Goal: Task Accomplishment & Management: Manage account settings

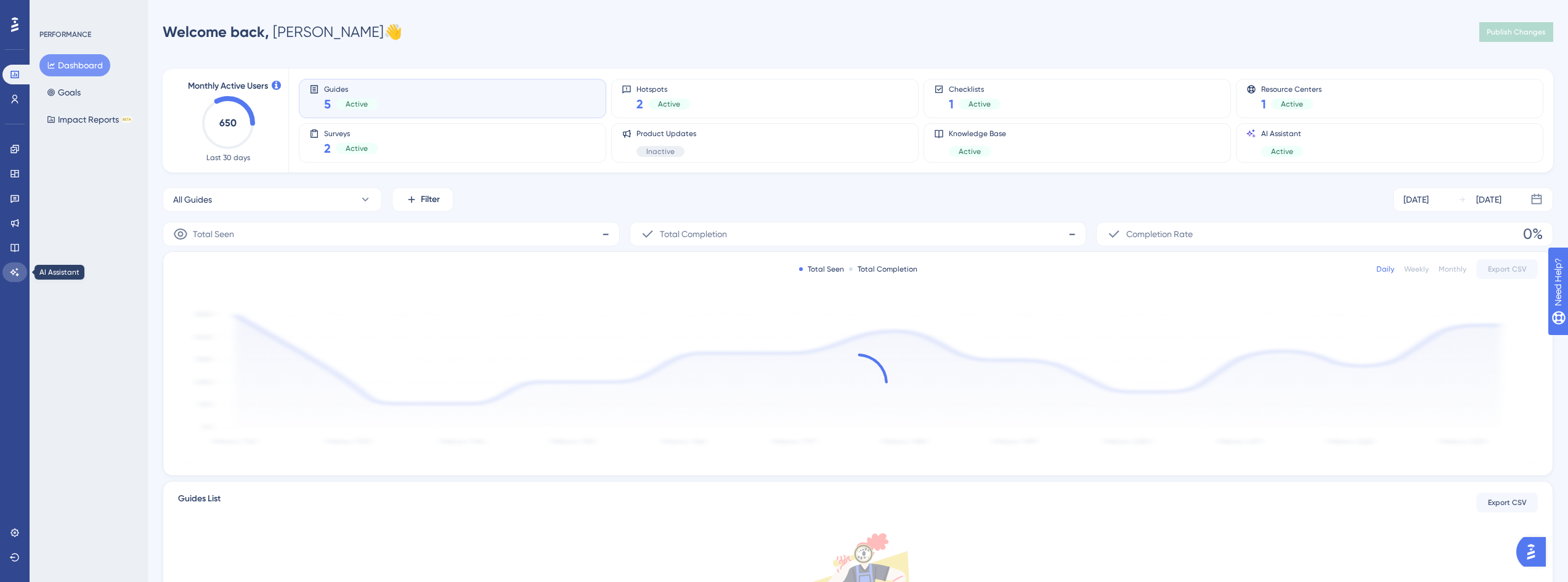
click at [17, 270] on icon at bounding box center [14, 272] width 9 height 8
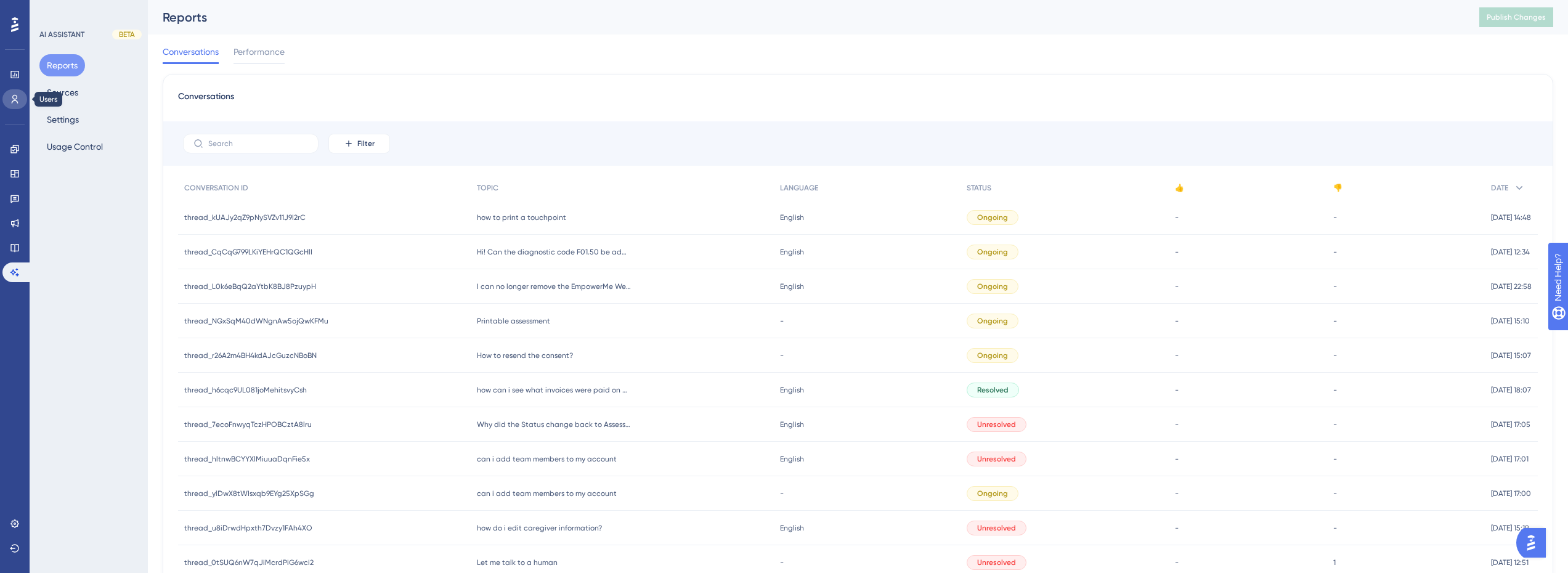
click at [15, 99] on icon at bounding box center [14, 99] width 7 height 9
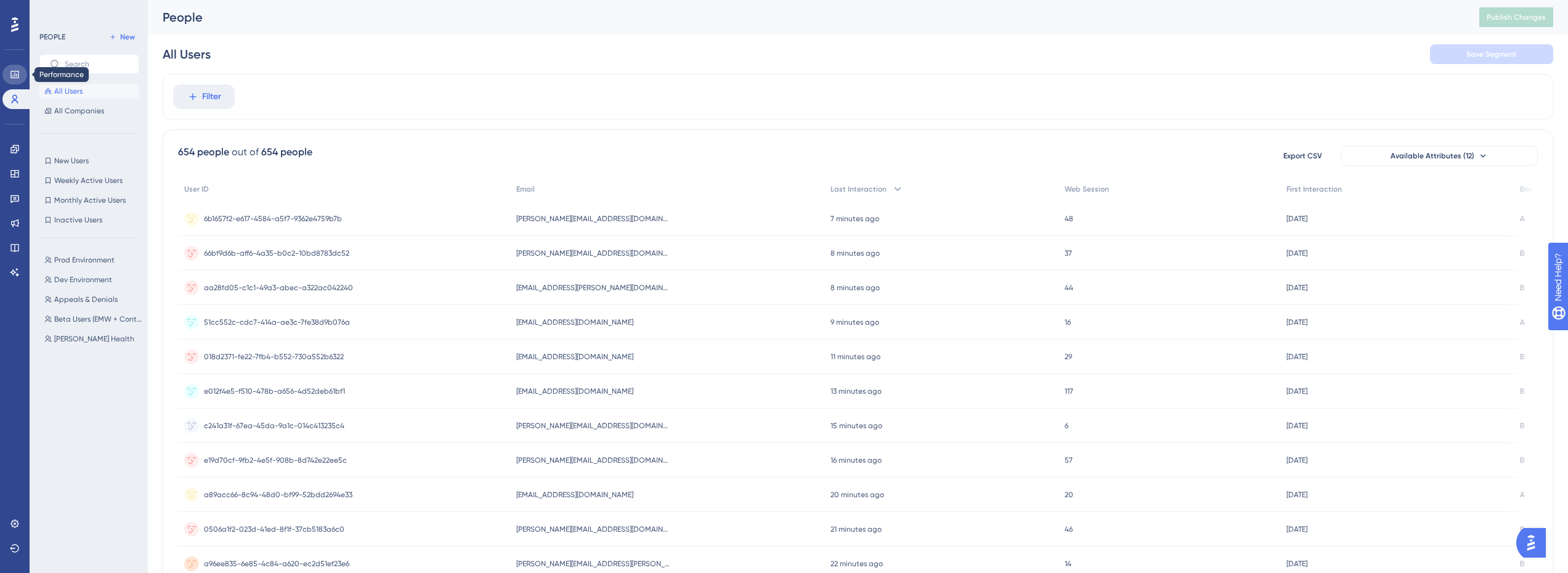
click at [14, 79] on link at bounding box center [14, 74] width 25 height 20
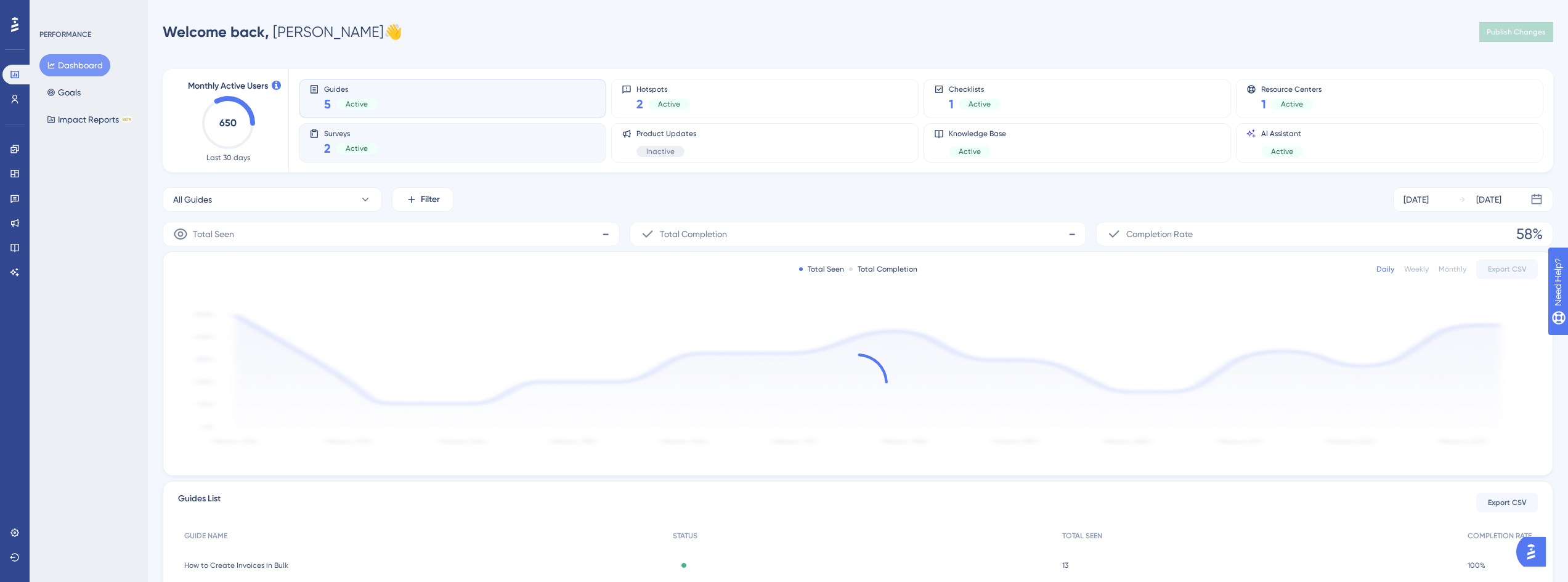
click at [368, 136] on span "Surveys" at bounding box center [351, 133] width 53 height 9
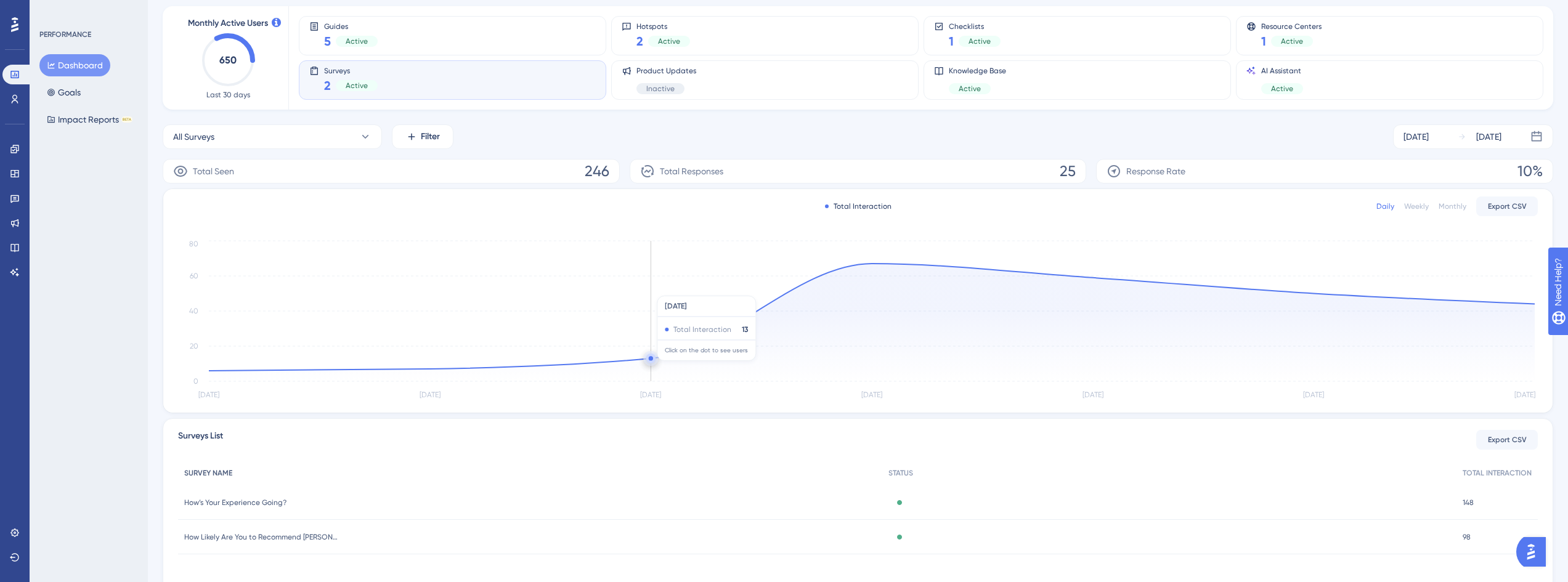
scroll to position [115, 0]
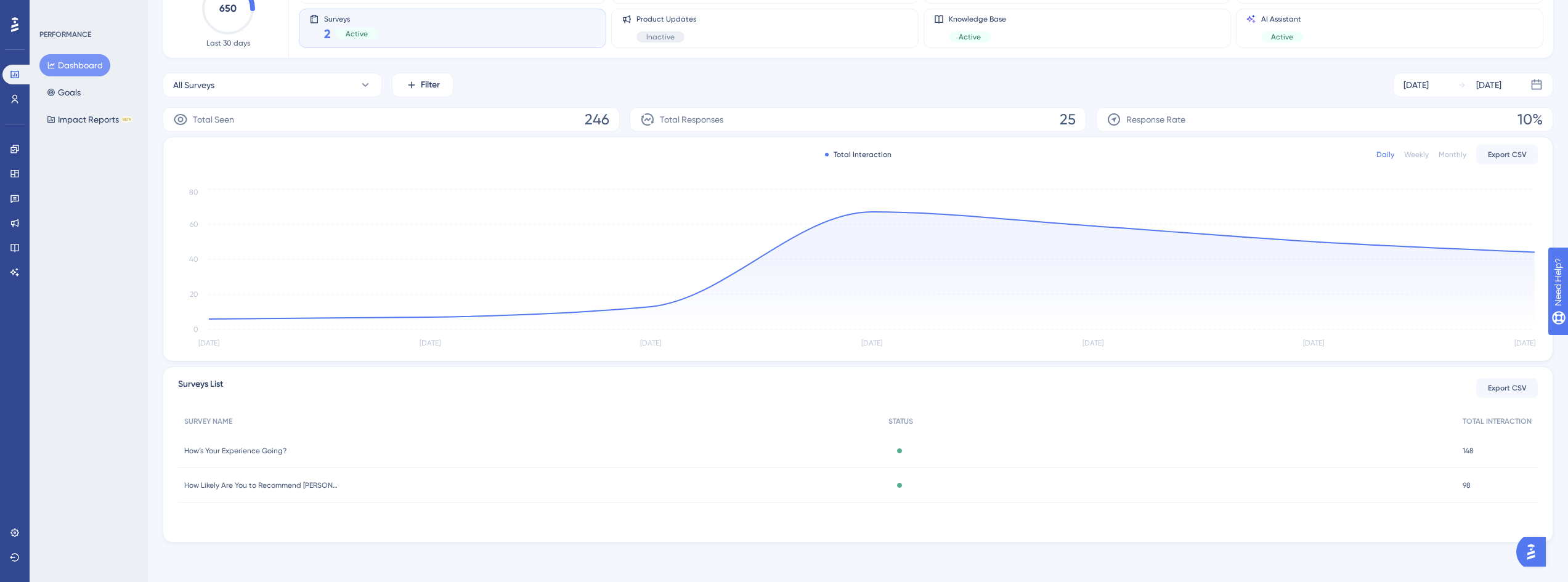
click at [259, 450] on span "How’s Your Experience Going?" at bounding box center [235, 451] width 103 height 10
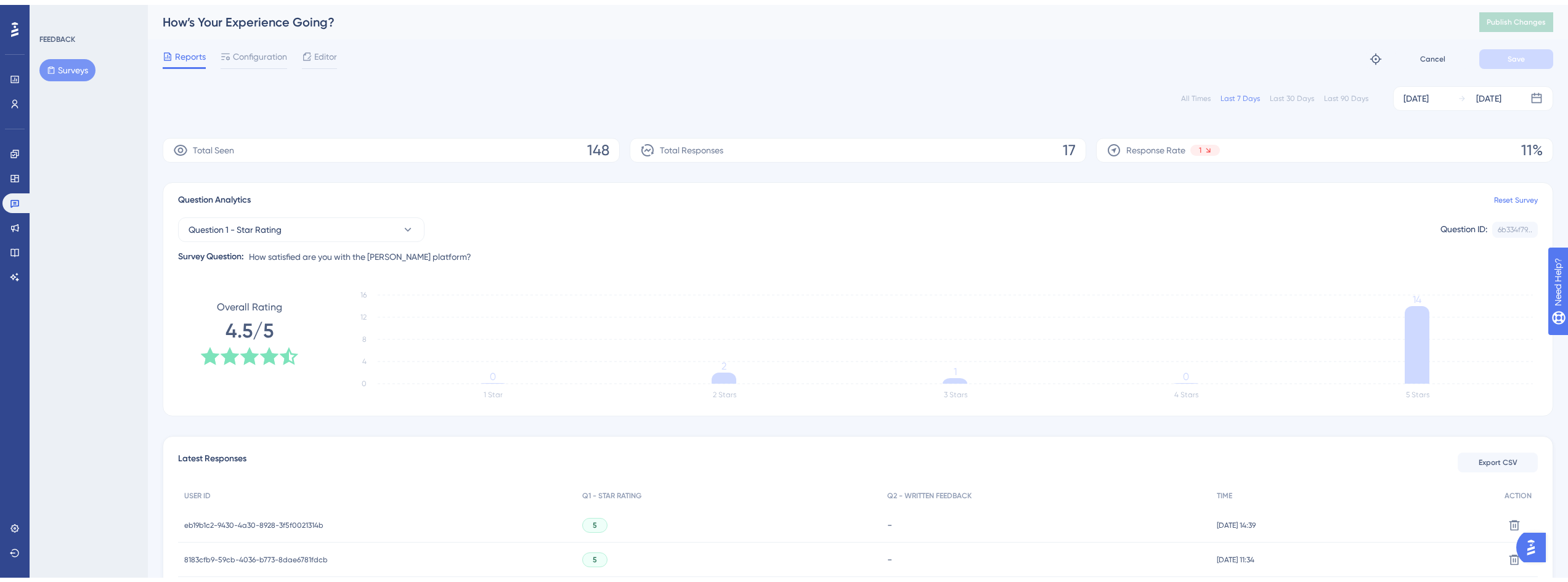
scroll to position [115, 0]
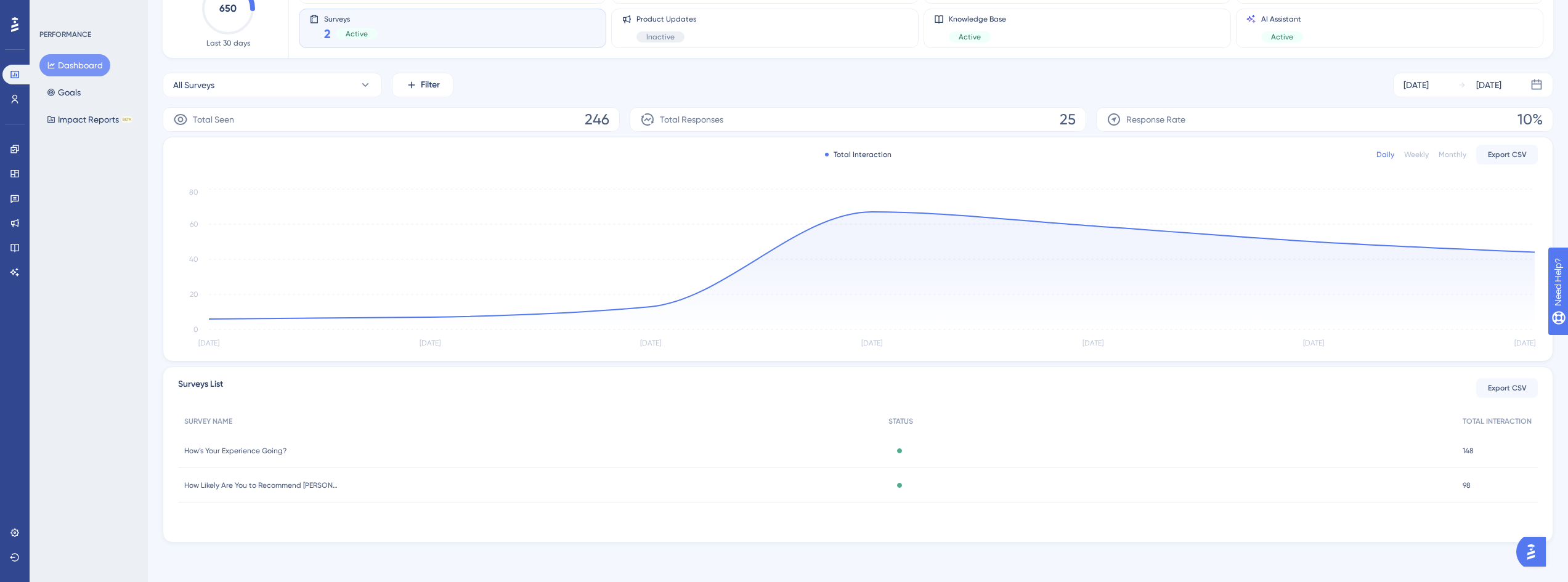
click at [272, 484] on span "How Likely Are You to Recommend [PERSON_NAME]?" at bounding box center [261, 485] width 154 height 10
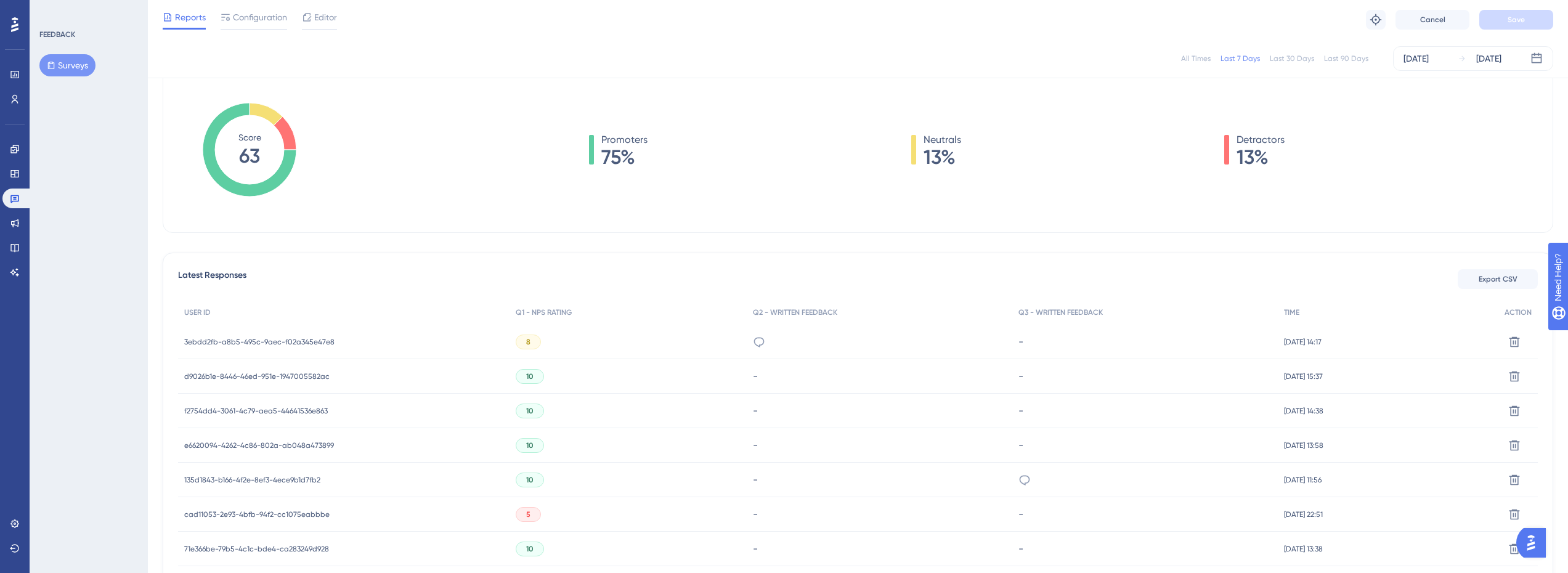
scroll to position [173, 0]
click at [317, 342] on span "3ebdd2fb-a8b5-495c-9aec-f02a345e47e8" at bounding box center [259, 343] width 150 height 10
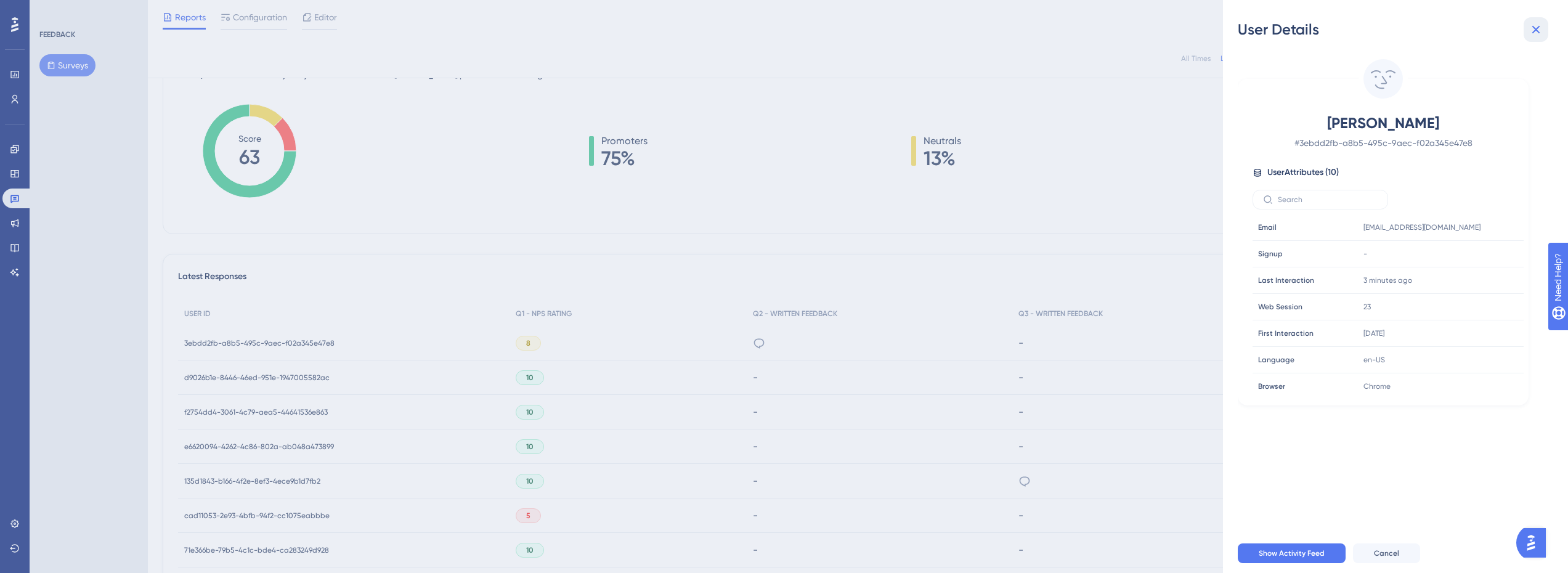
click at [1529, 30] on icon at bounding box center [1535, 30] width 14 height 14
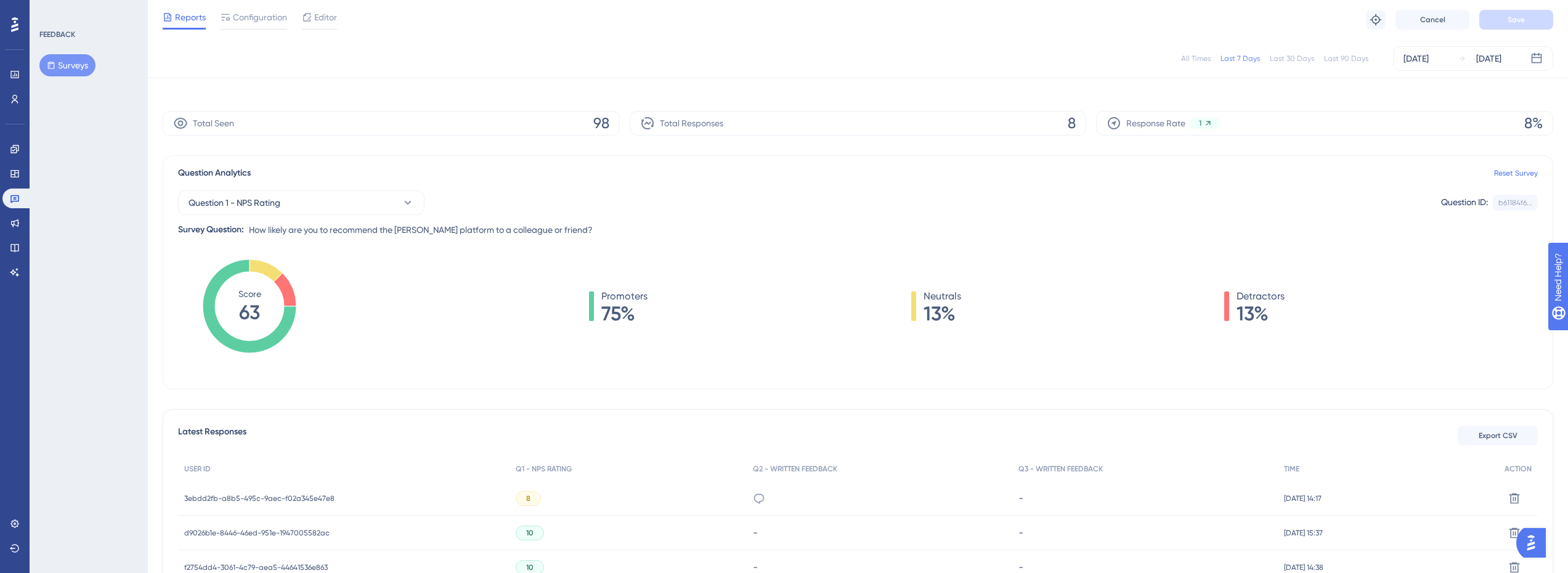
scroll to position [0, 0]
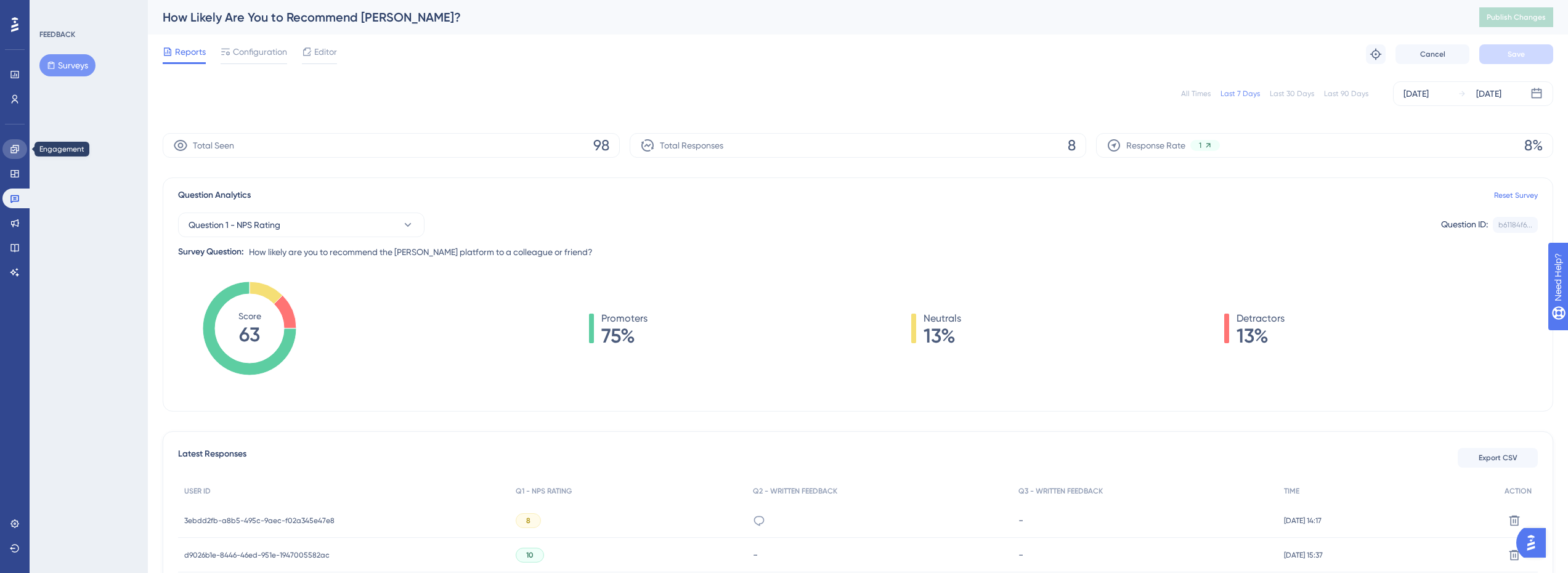
click at [17, 150] on icon at bounding box center [15, 150] width 10 height 10
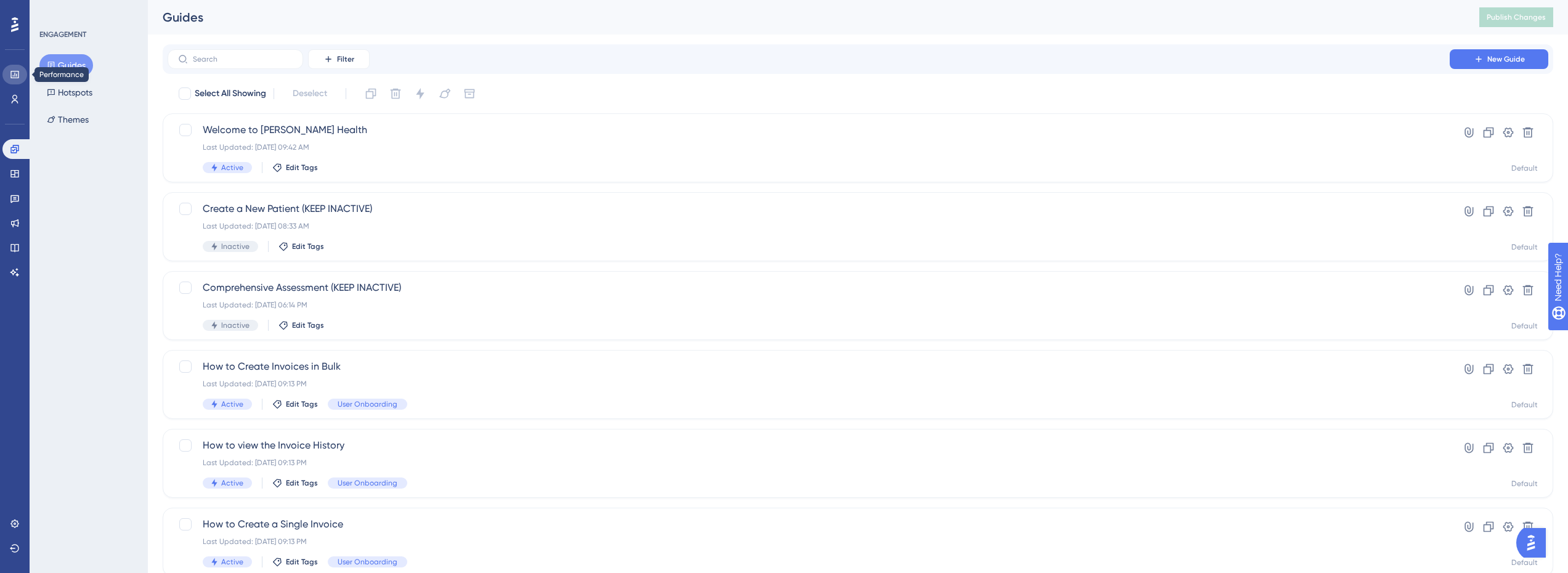
click at [14, 75] on icon at bounding box center [15, 74] width 10 height 10
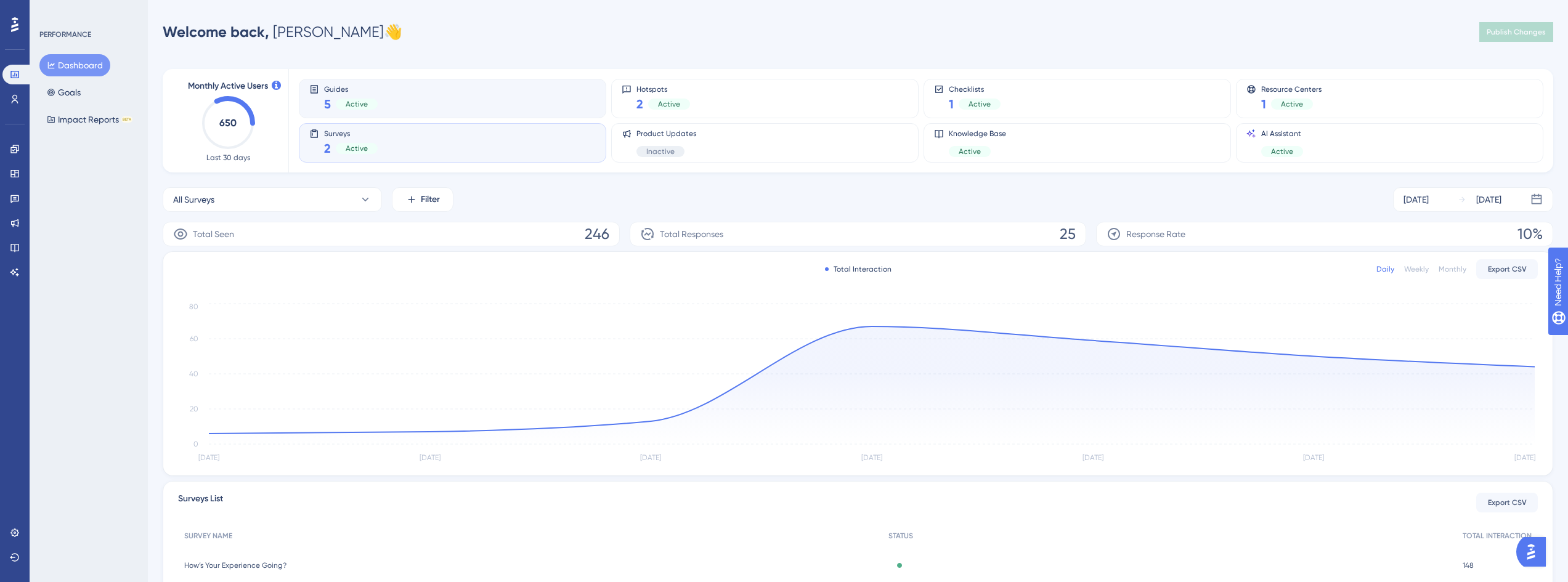
click at [449, 103] on div "Guides 5 Active" at bounding box center [452, 98] width 287 height 28
click at [497, 144] on div "Surveys 2 Active" at bounding box center [452, 142] width 287 height 28
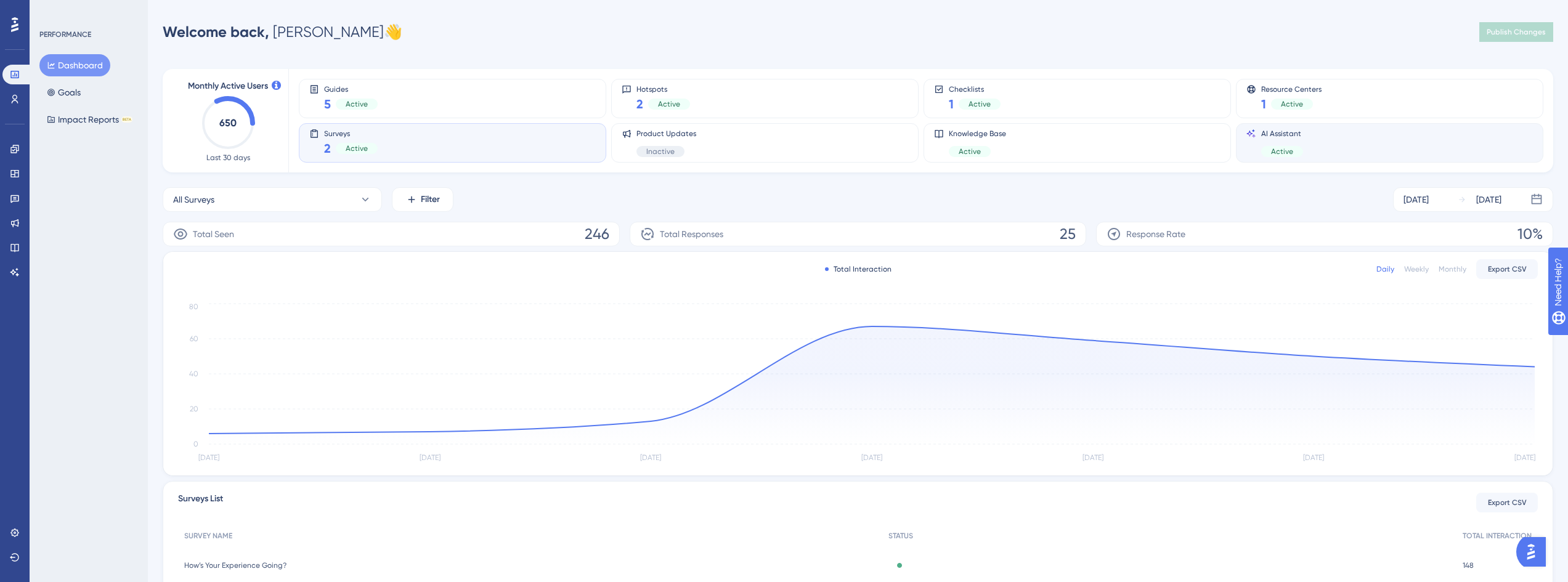
click at [1393, 139] on div "AI Assistant Active" at bounding box center [1389, 142] width 287 height 28
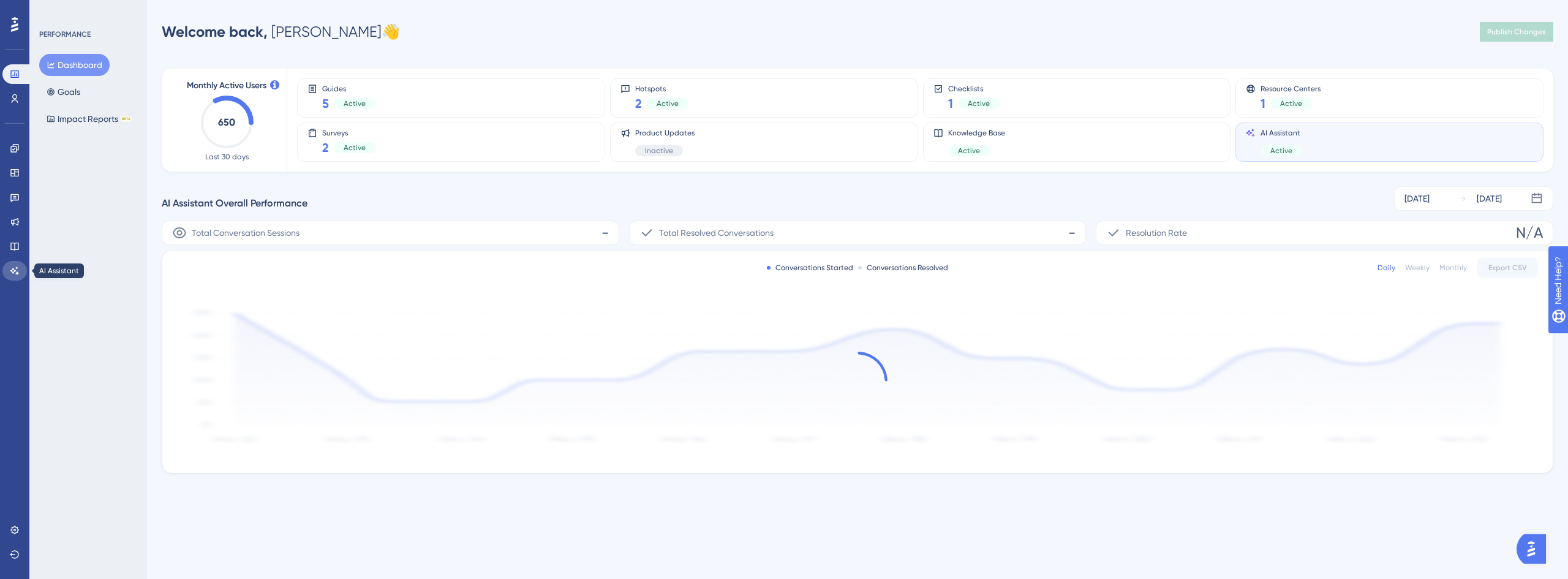
click at [17, 264] on link at bounding box center [14, 270] width 24 height 19
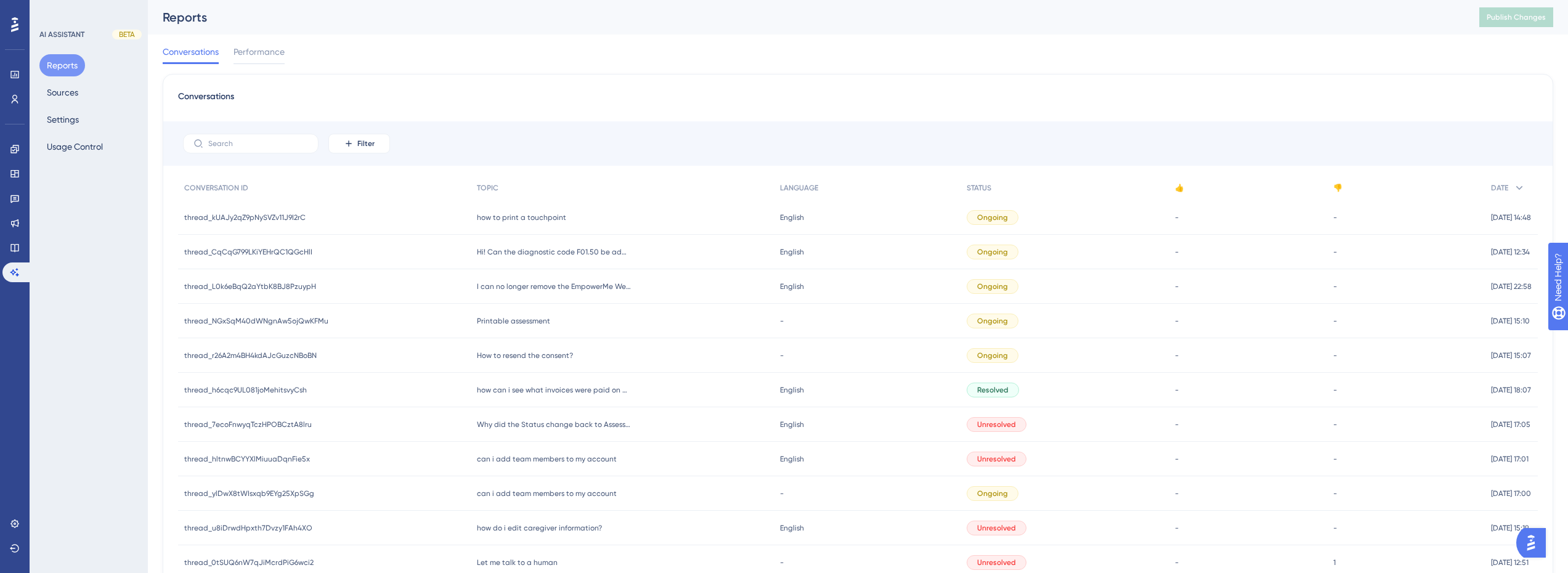
click at [69, 67] on button "Reports" at bounding box center [62, 65] width 46 height 22
click at [71, 150] on button "Usage Control" at bounding box center [75, 147] width 71 height 22
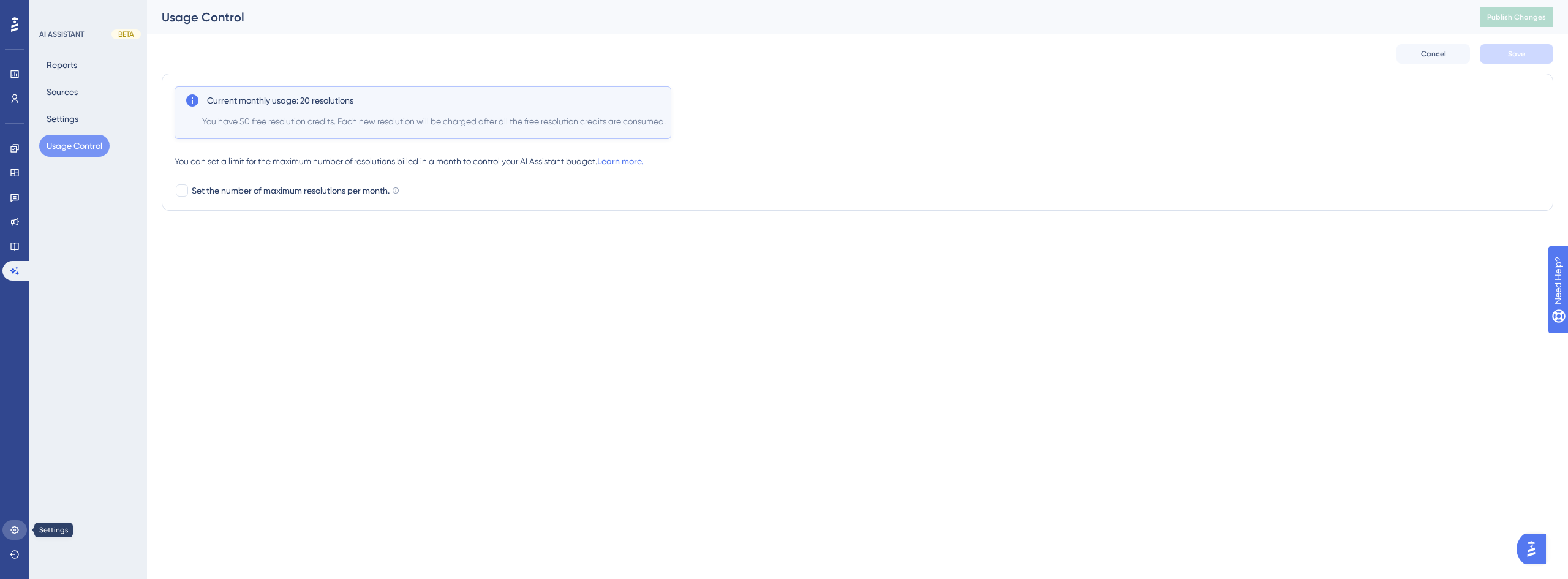
click at [13, 524] on link at bounding box center [14, 529] width 24 height 19
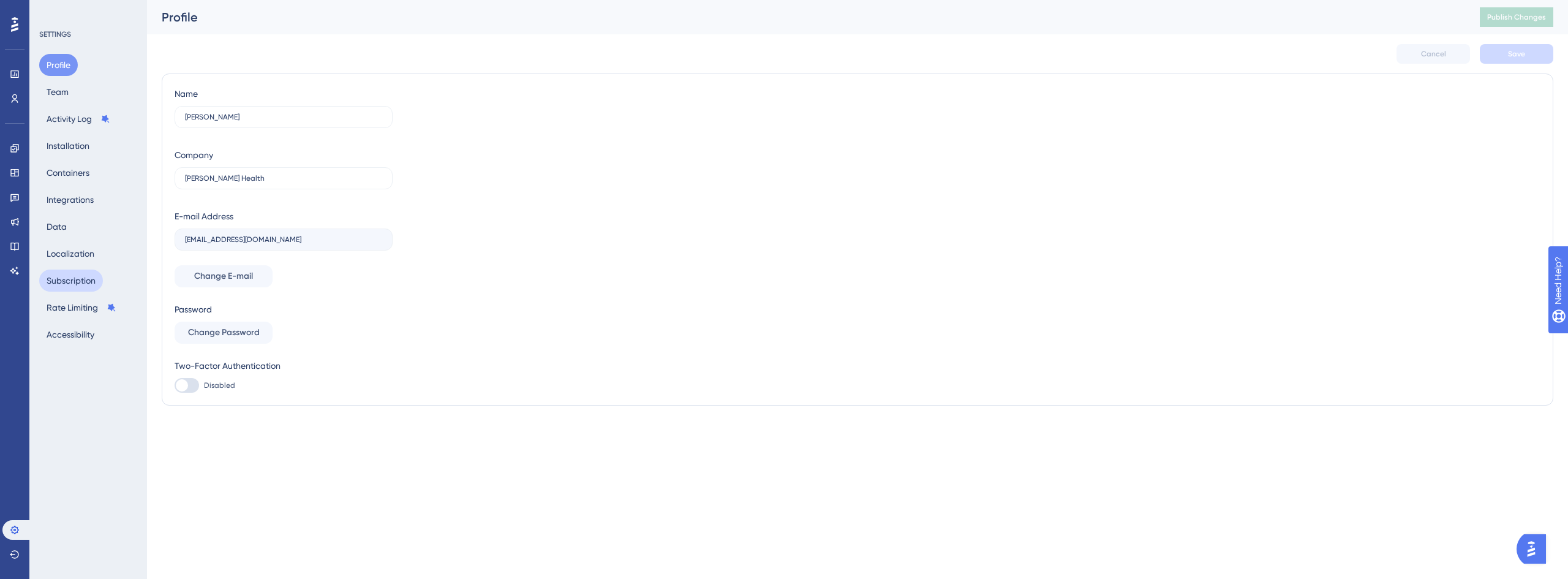
click at [85, 279] on button "Subscription" at bounding box center [71, 280] width 64 height 22
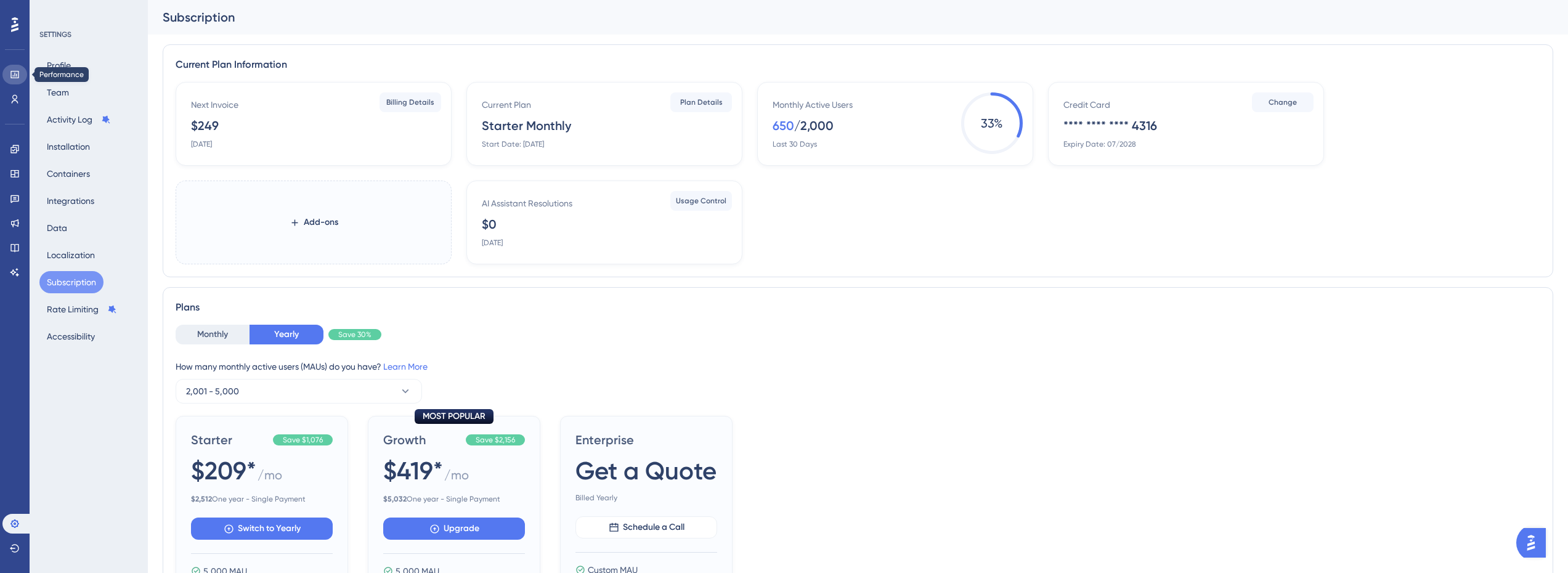
click at [8, 77] on link at bounding box center [14, 74] width 25 height 20
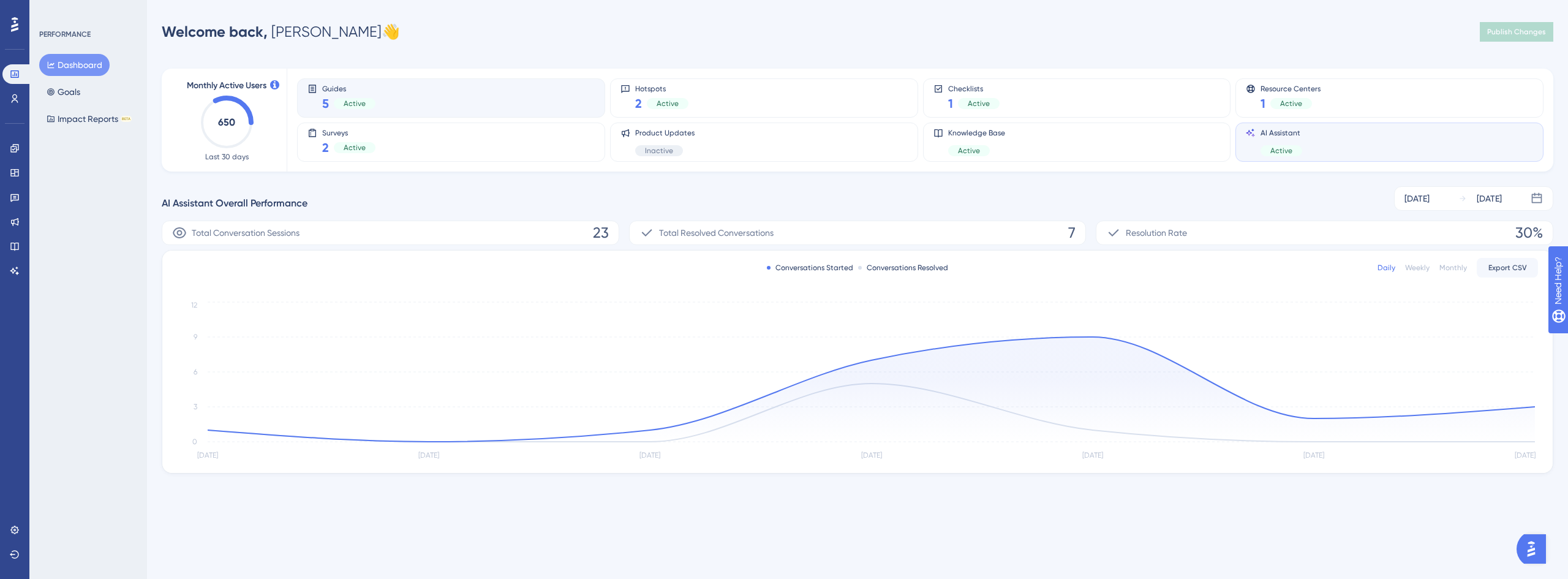
click at [435, 96] on div "Guides 5 Active" at bounding box center [451, 98] width 287 height 28
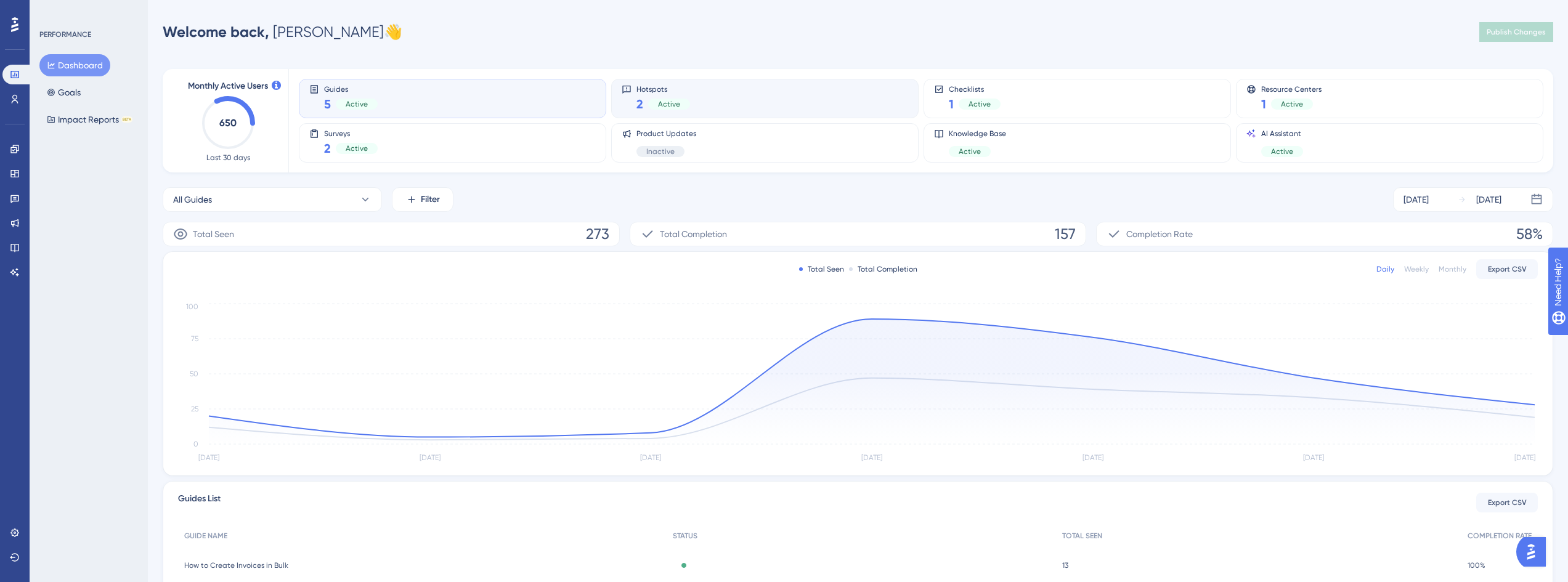
click at [836, 110] on div "Hotspots 2 Active" at bounding box center [765, 98] width 287 height 28
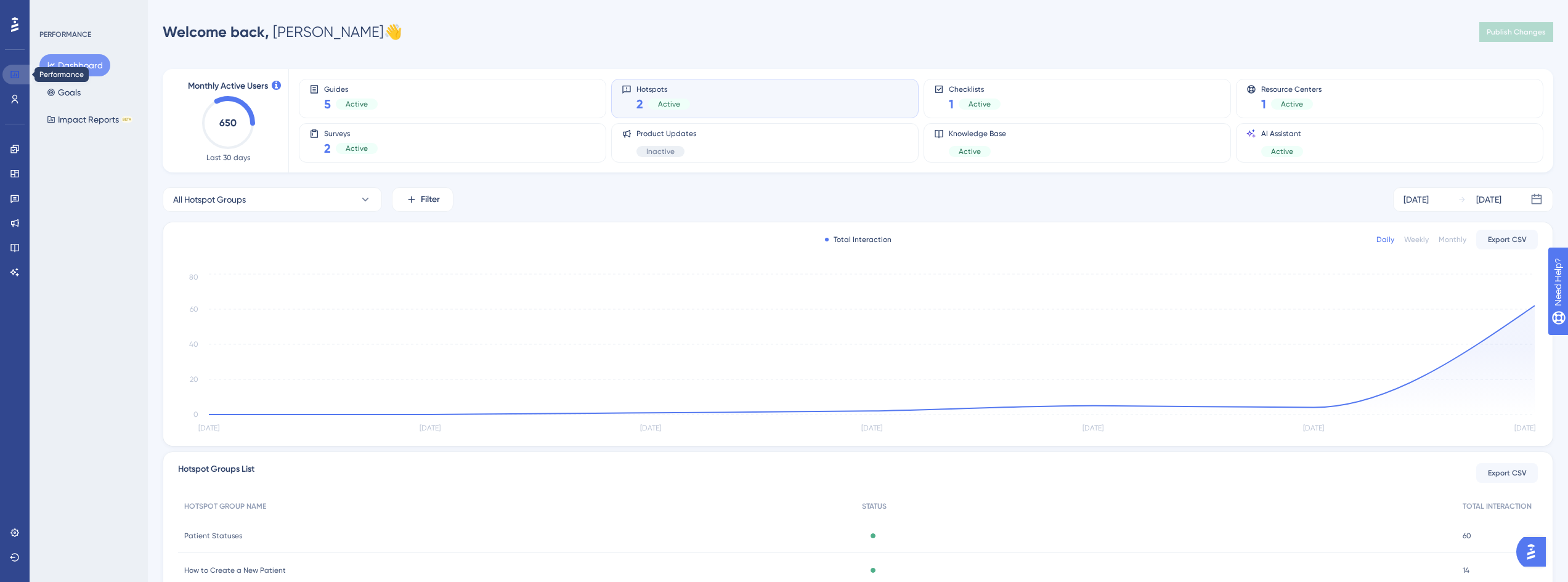
click at [24, 71] on link at bounding box center [17, 74] width 30 height 19
click at [21, 270] on link at bounding box center [14, 272] width 25 height 19
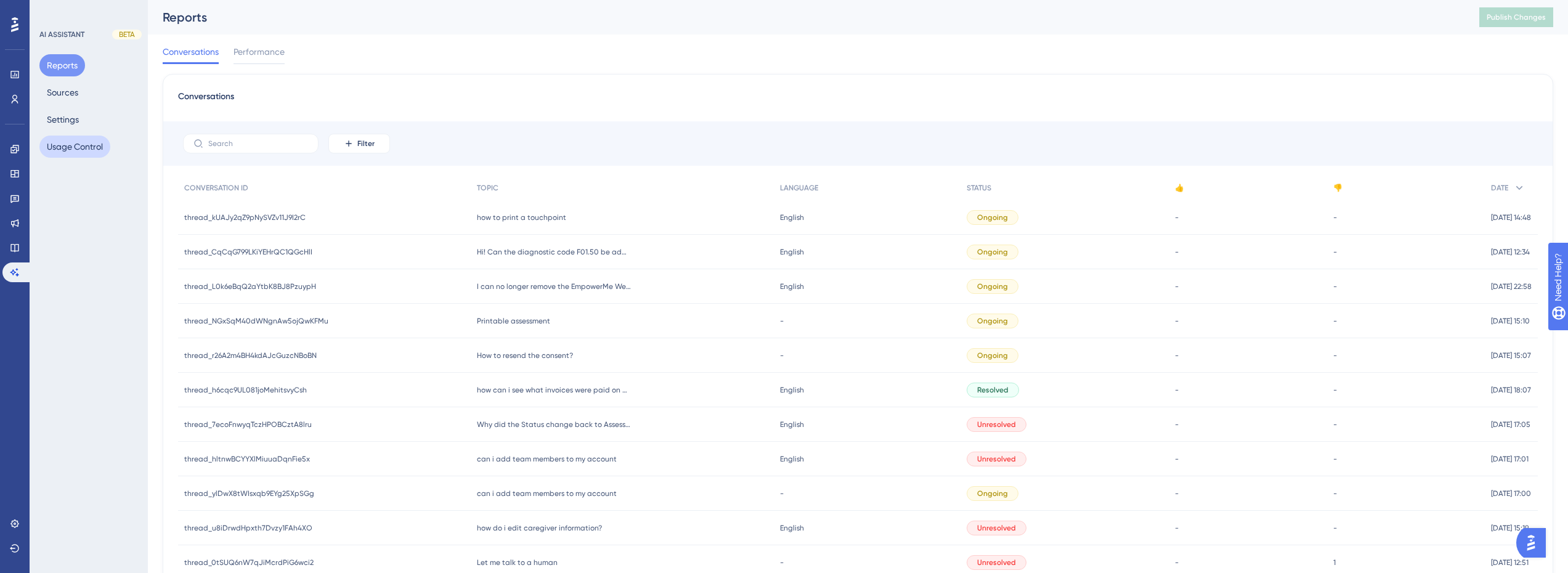
click at [79, 146] on button "Usage Control" at bounding box center [75, 147] width 71 height 22
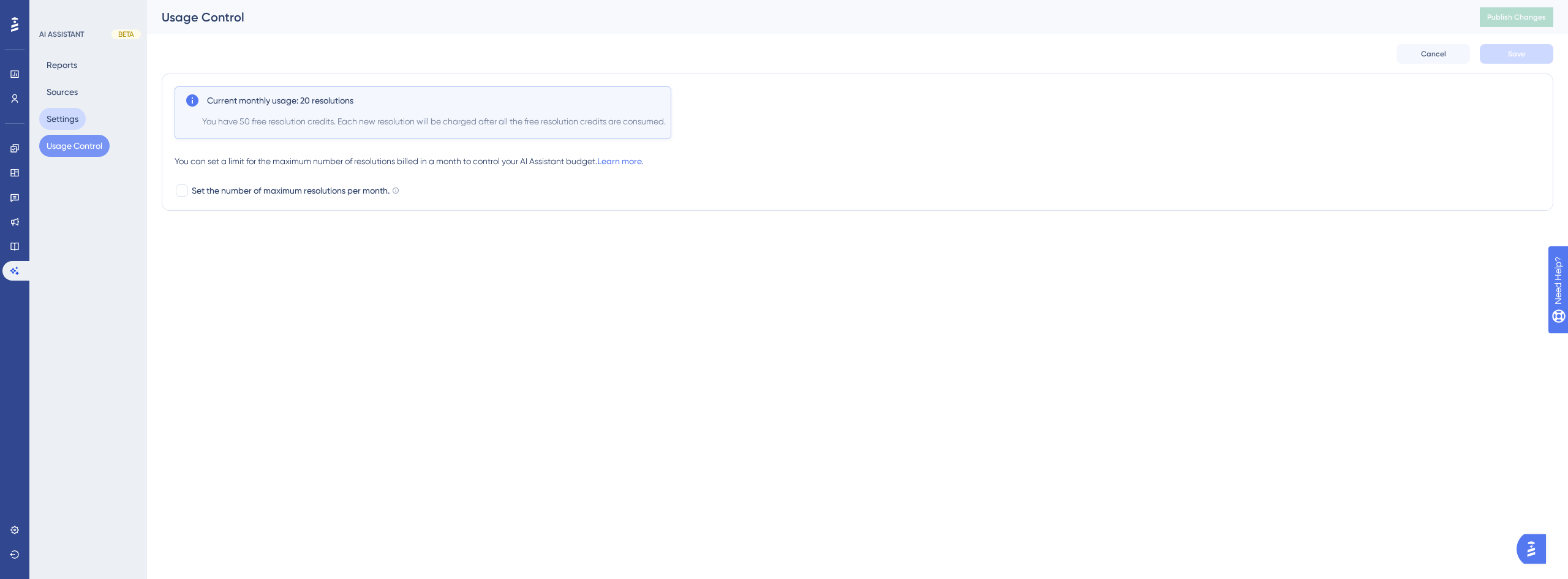
click at [70, 121] on button "Settings" at bounding box center [62, 119] width 47 height 22
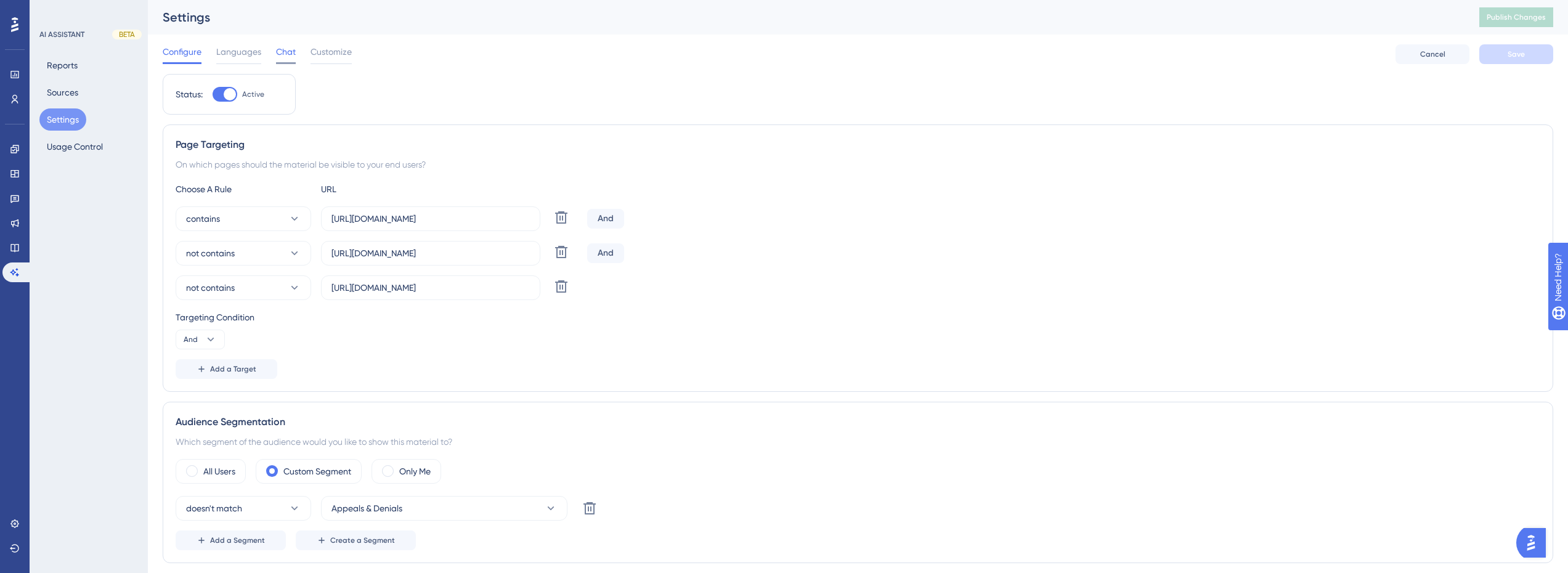
click at [282, 56] on span "Chat" at bounding box center [285, 51] width 20 height 14
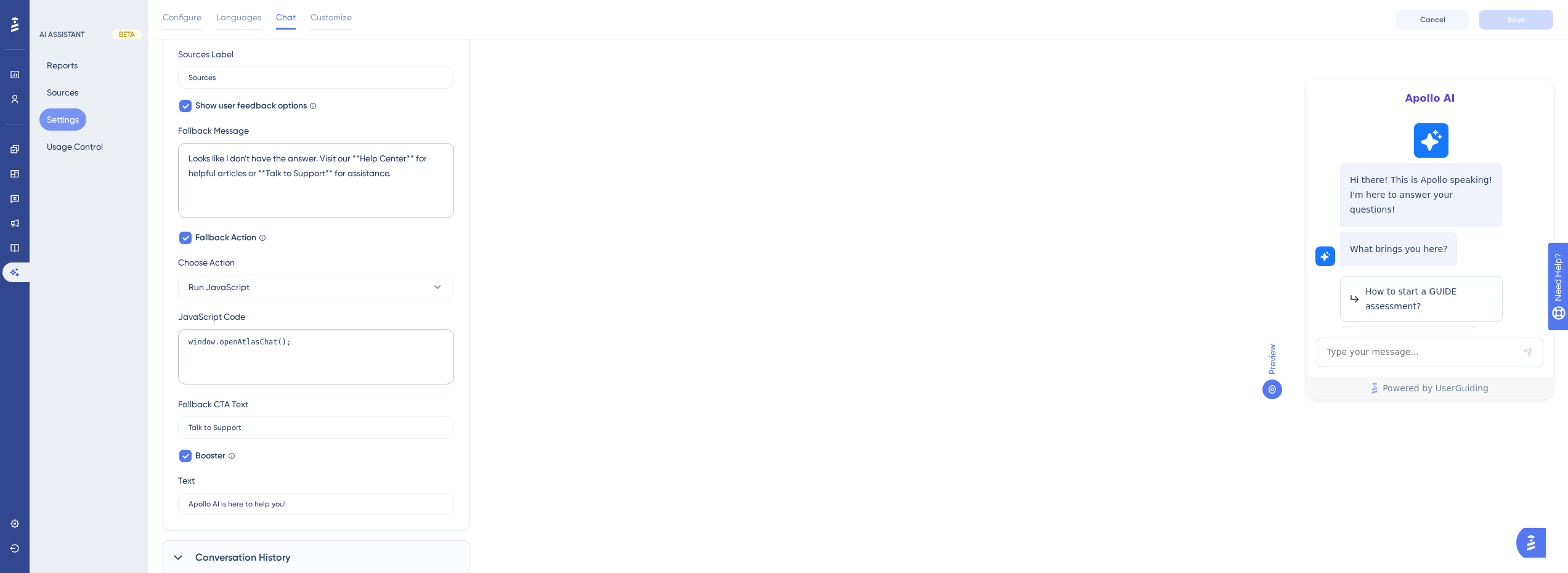
scroll to position [574, 0]
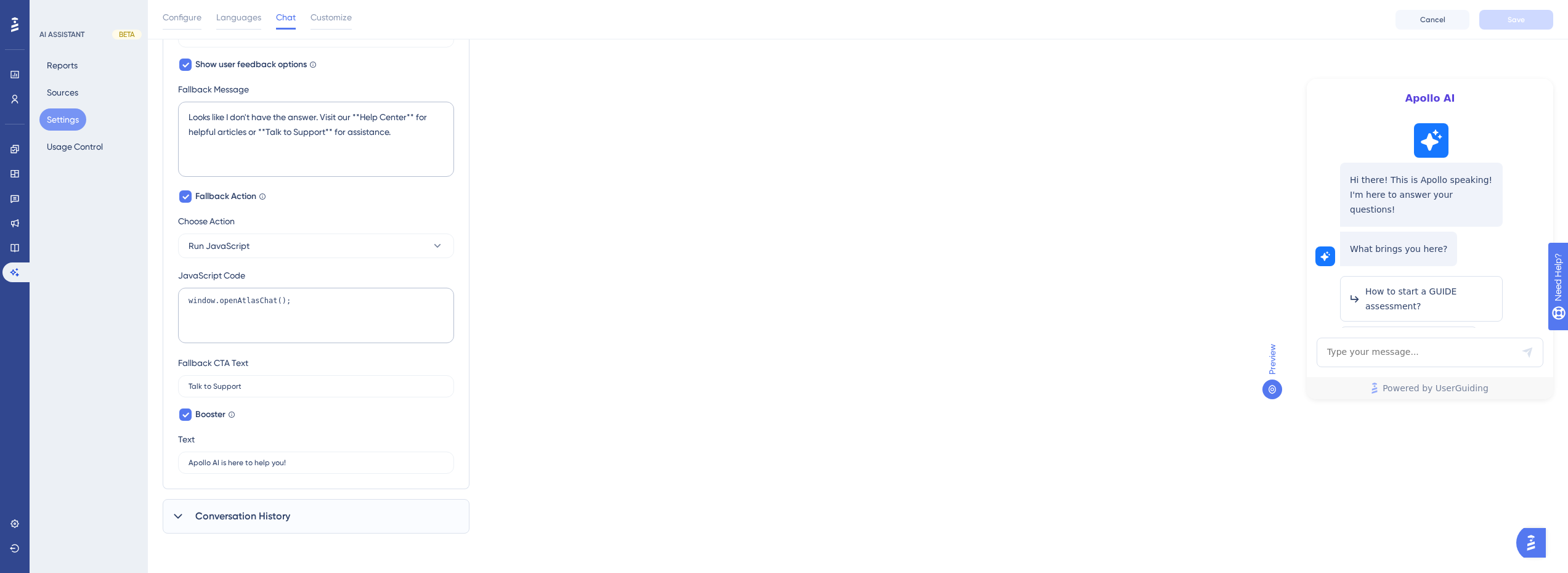
click at [279, 514] on span "Conversation History" at bounding box center [242, 517] width 95 height 14
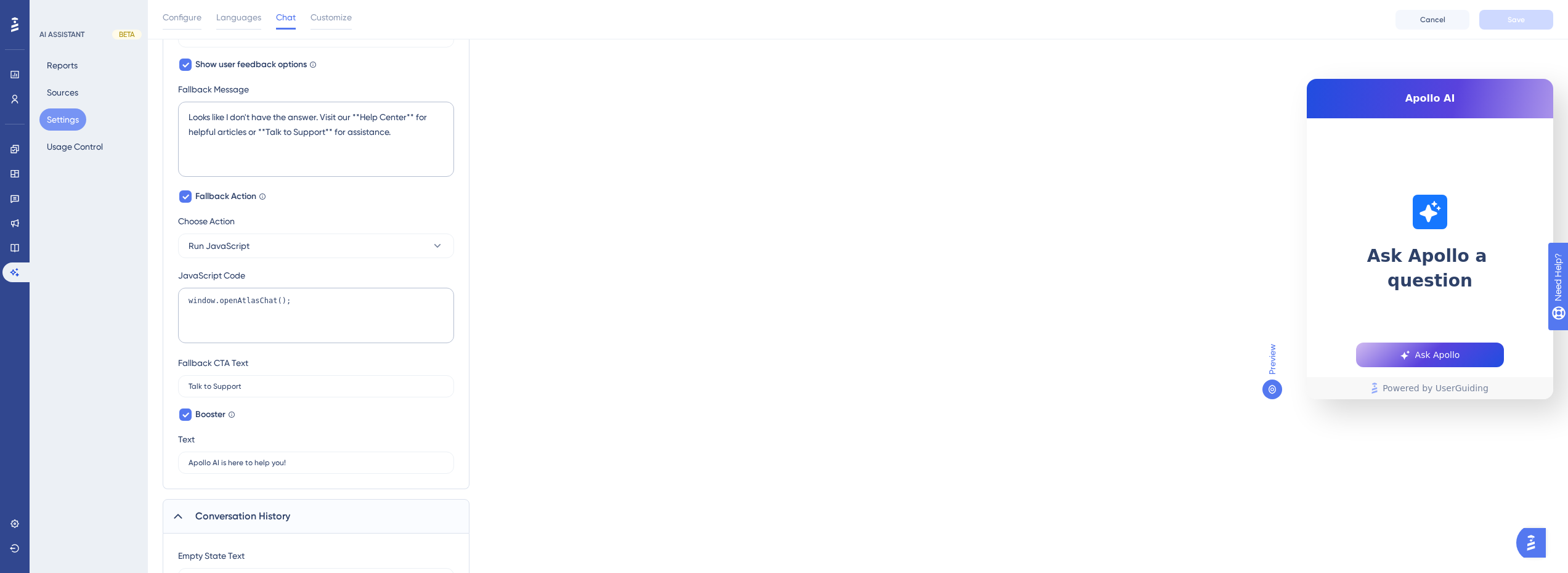
click at [282, 512] on span "Conversation History" at bounding box center [242, 517] width 95 height 14
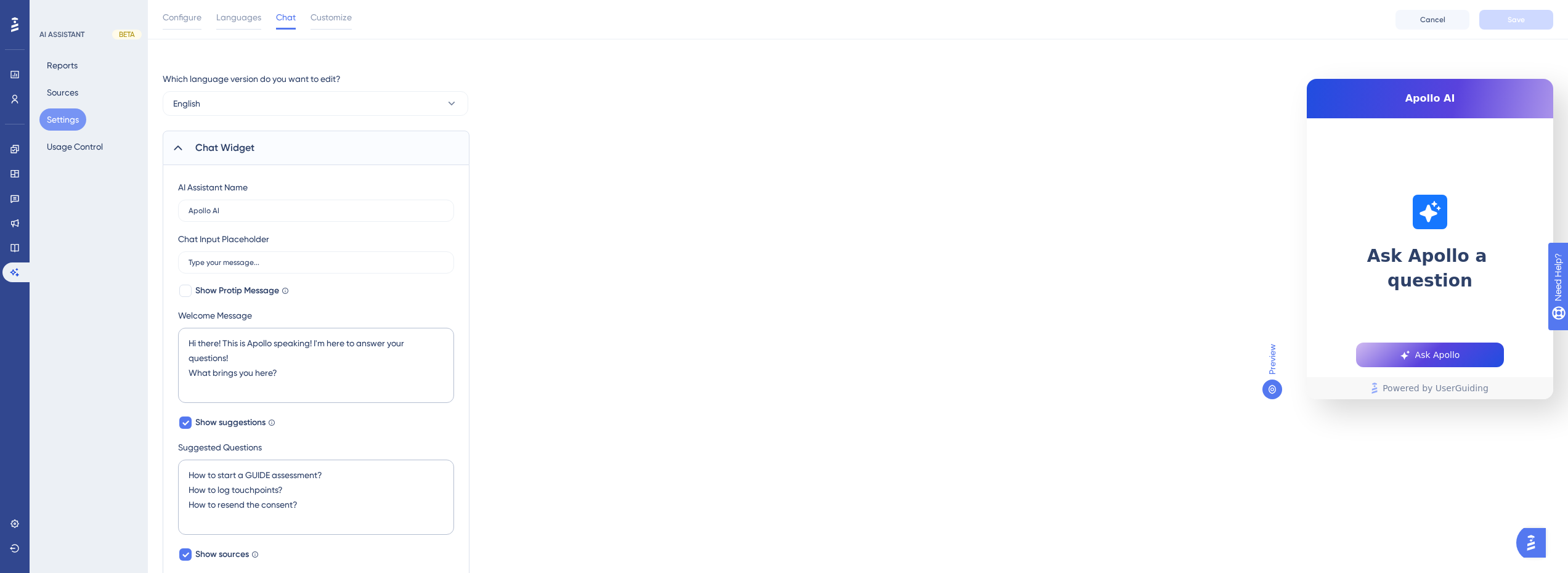
scroll to position [0, 0]
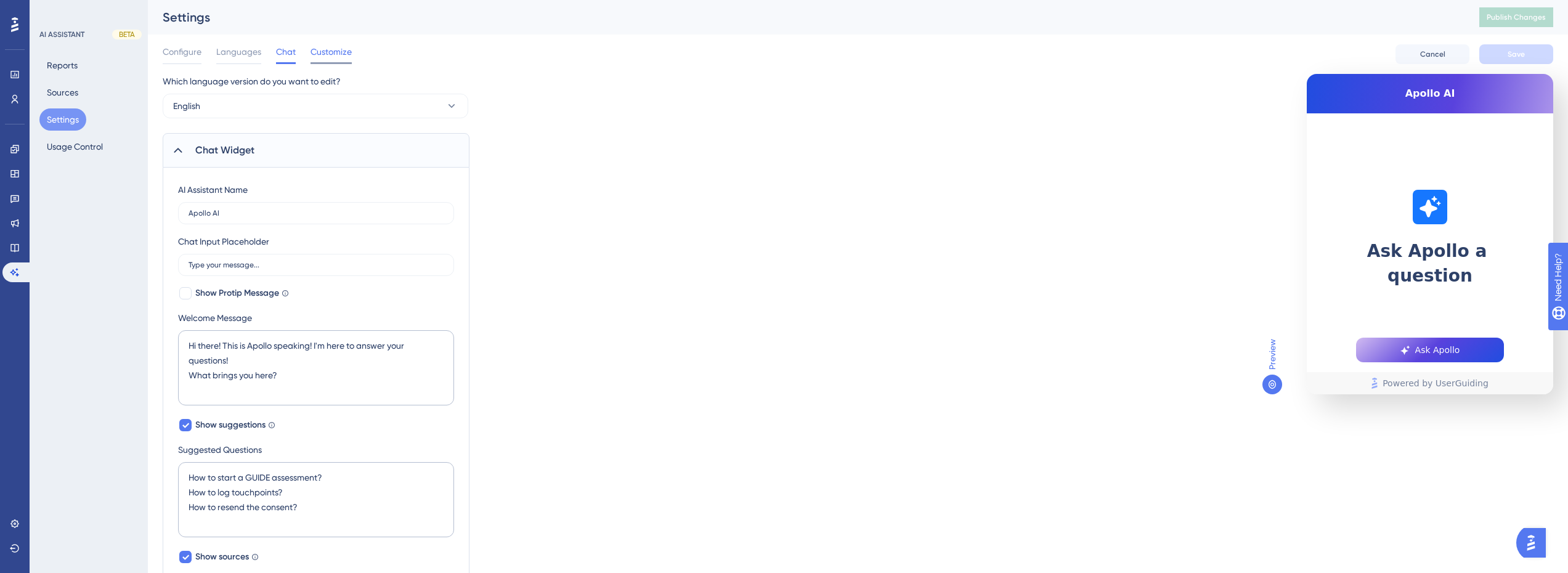
click at [332, 59] on div "Customize" at bounding box center [331, 53] width 41 height 20
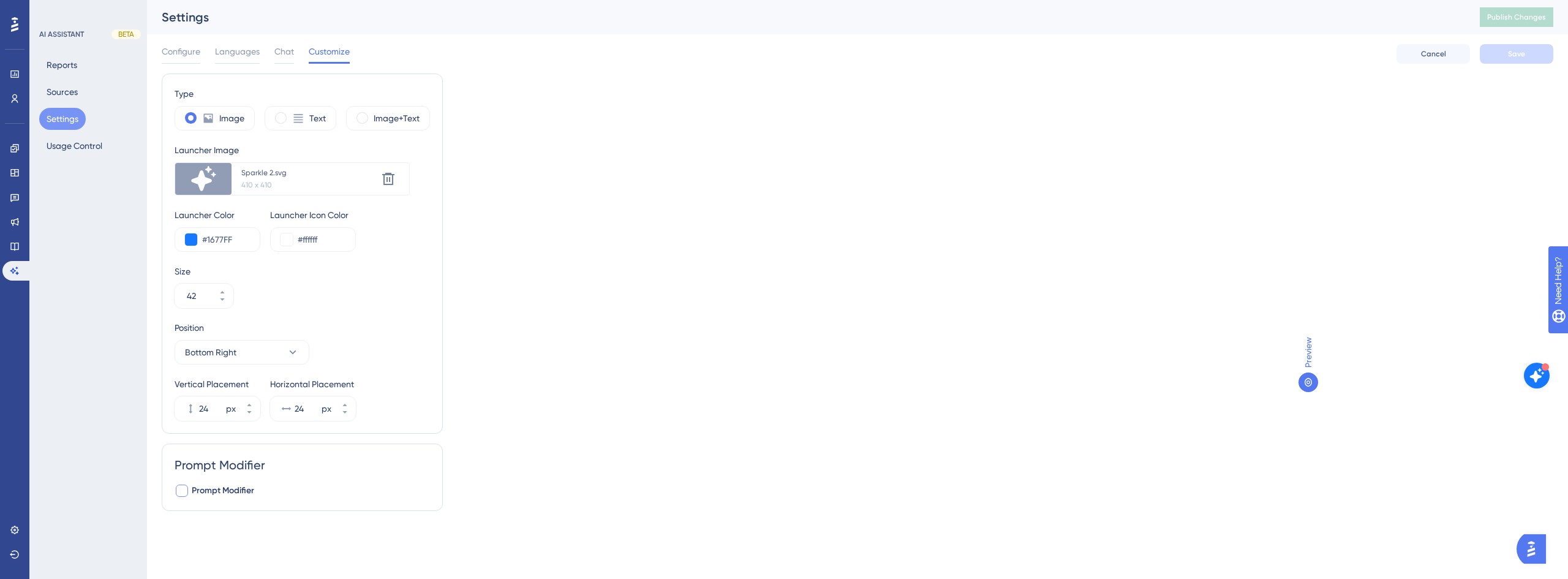
click at [212, 490] on span "Prompt Modifier" at bounding box center [223, 491] width 62 height 14
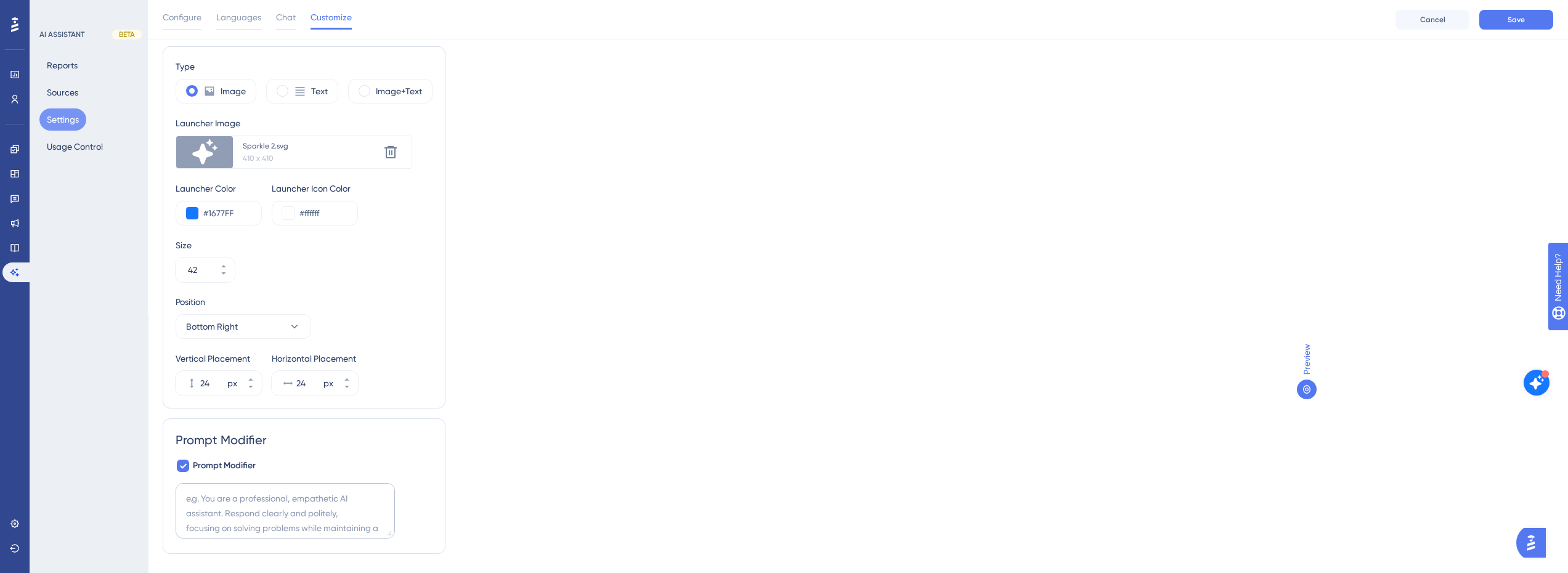
scroll to position [58, 0]
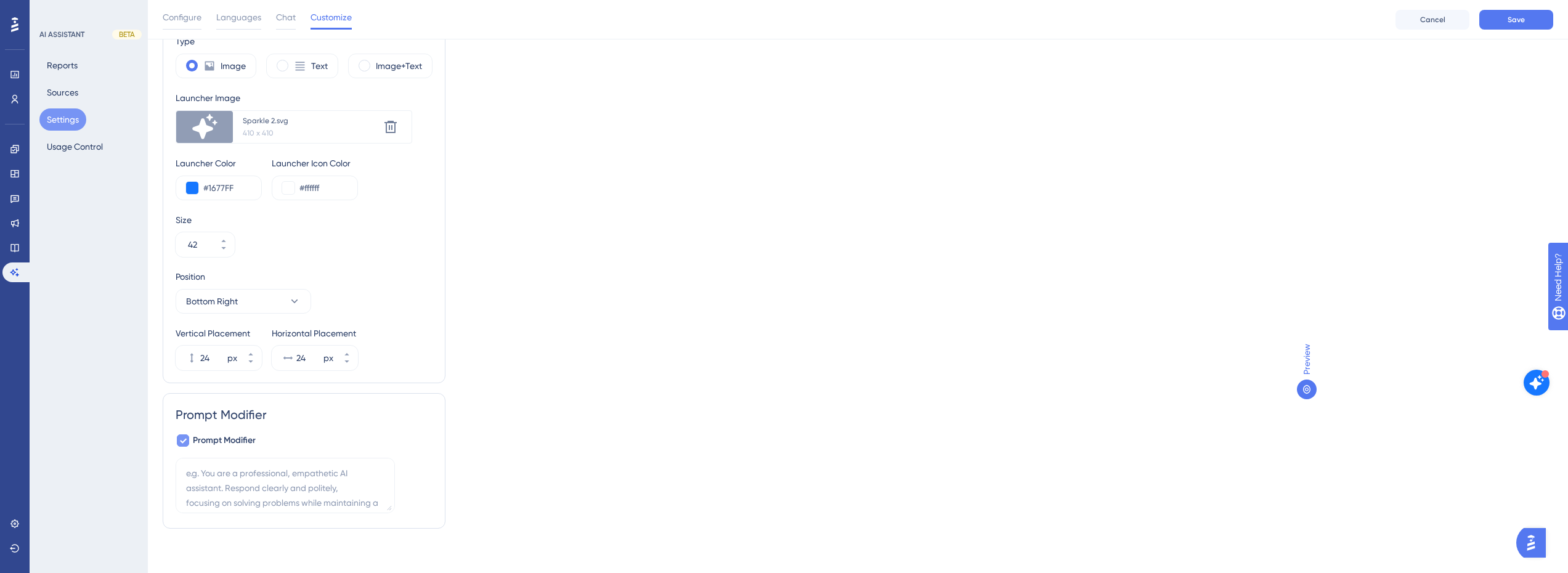
click at [241, 439] on span "Prompt Modifier" at bounding box center [224, 441] width 63 height 14
checkbox input "false"
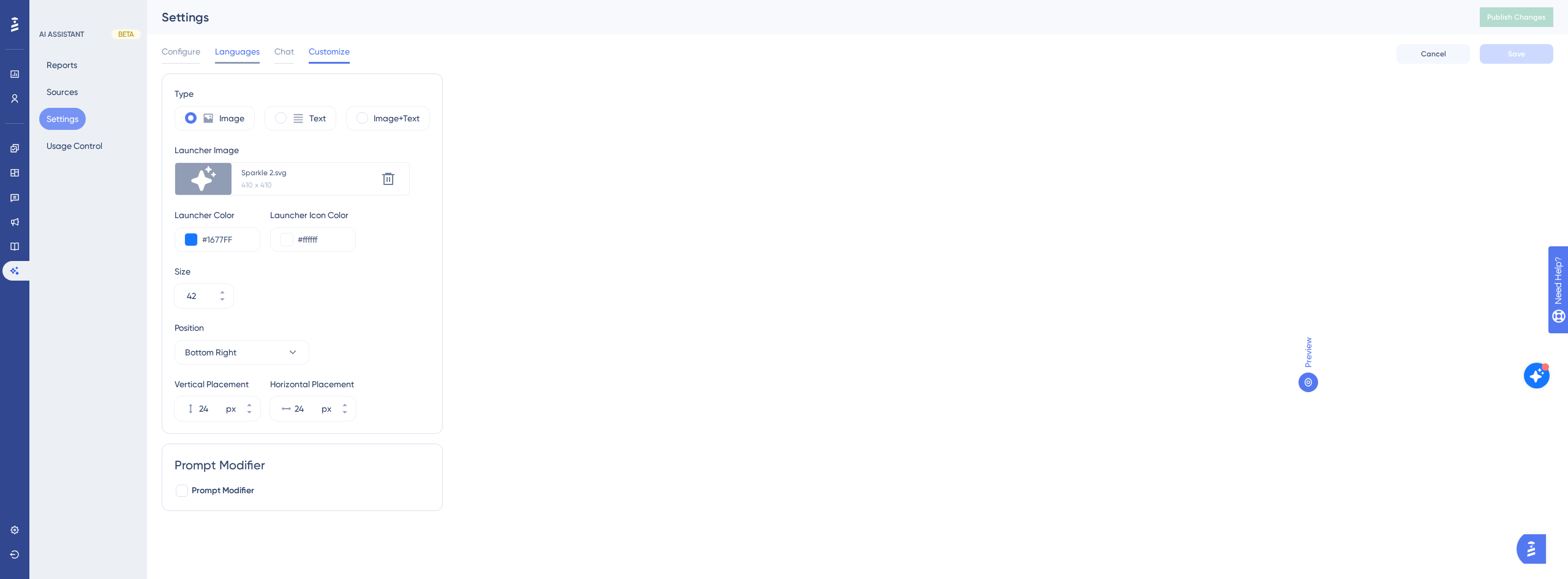
click at [252, 48] on span "Languages" at bounding box center [237, 51] width 45 height 14
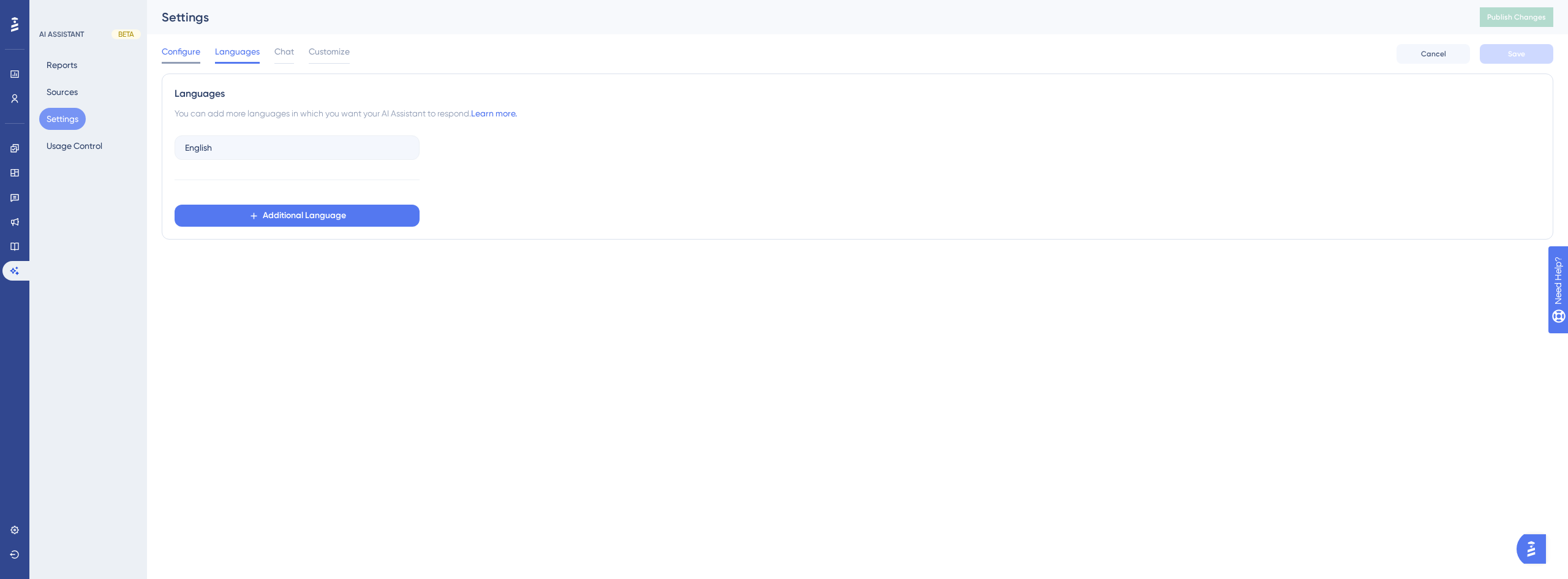
click at [194, 51] on span "Configure" at bounding box center [181, 51] width 39 height 14
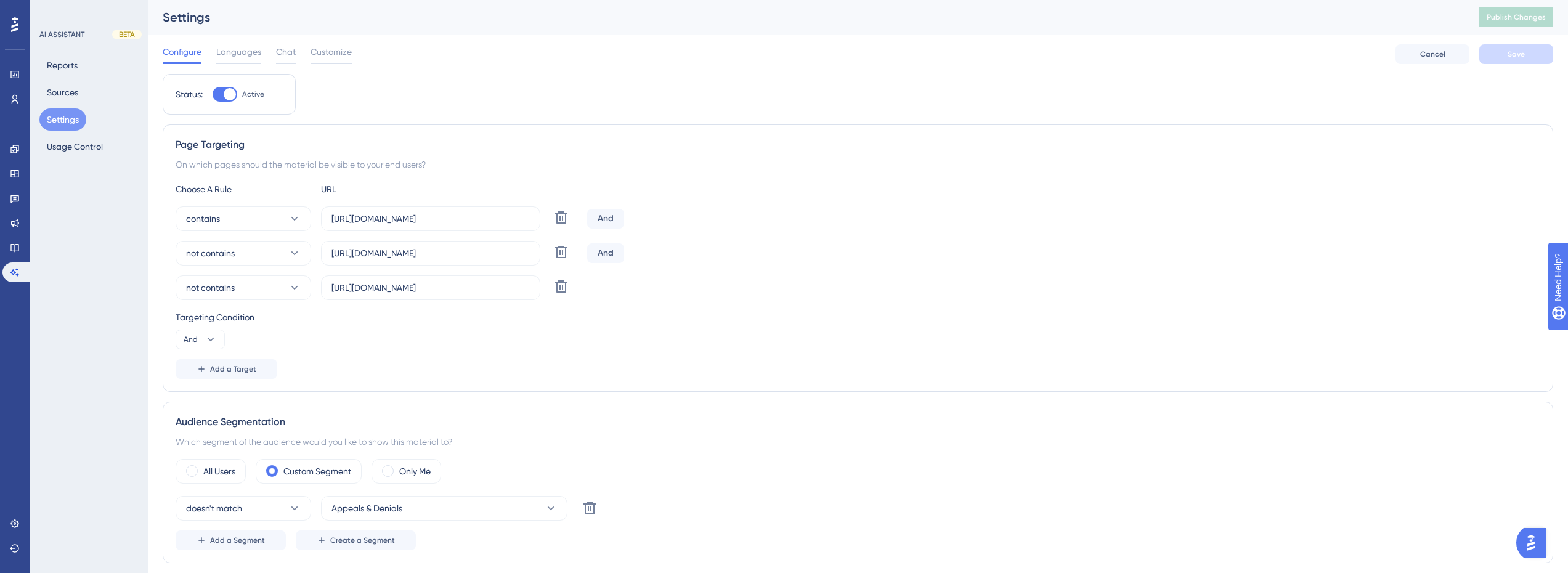
click at [274, 38] on div "Configure Languages Chat Customize Cancel Save" at bounding box center [857, 54] width 1390 height 40
click at [284, 48] on span "Chat" at bounding box center [285, 51] width 20 height 14
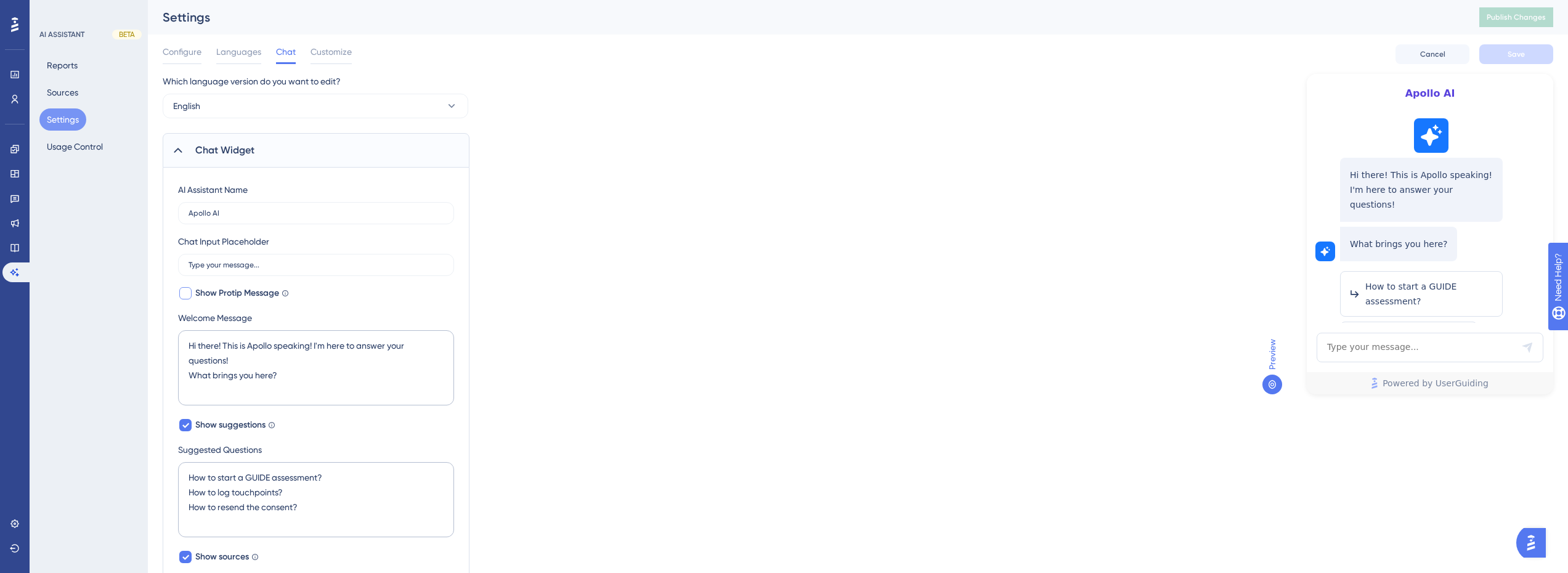
click at [240, 296] on span "Show Protip Message" at bounding box center [237, 293] width 84 height 14
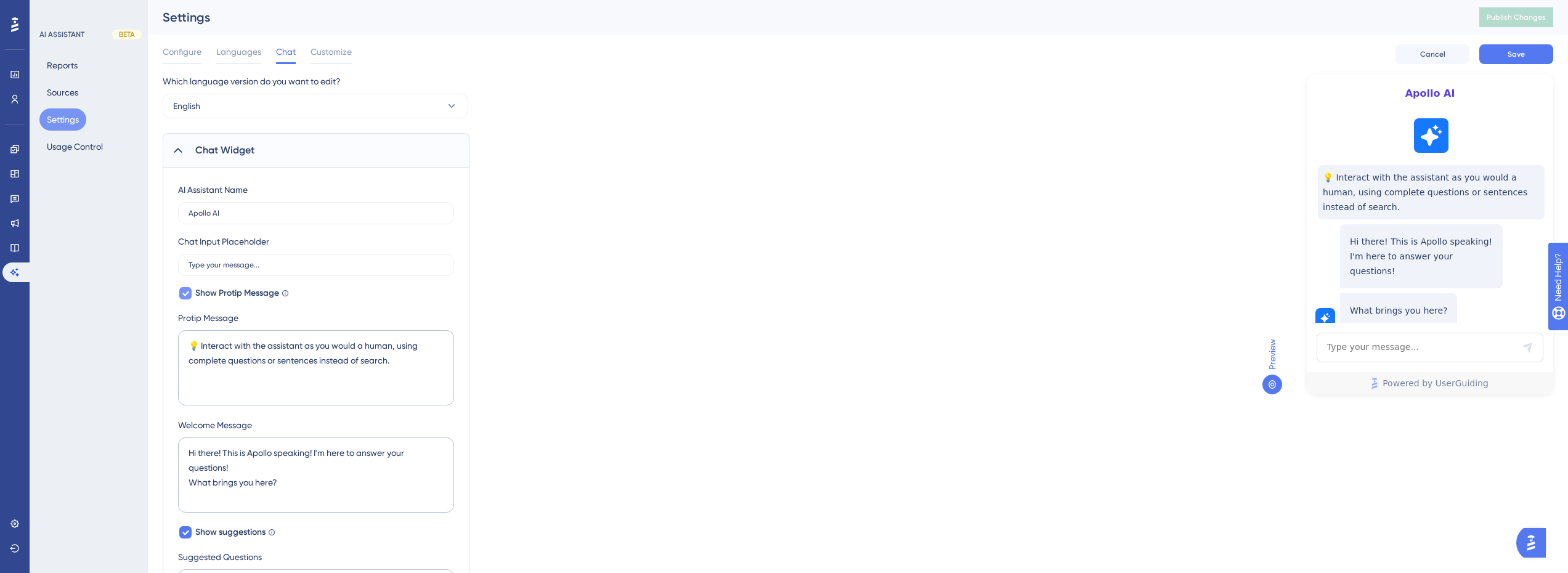
click at [264, 291] on span "Show Protip Message" at bounding box center [237, 293] width 84 height 14
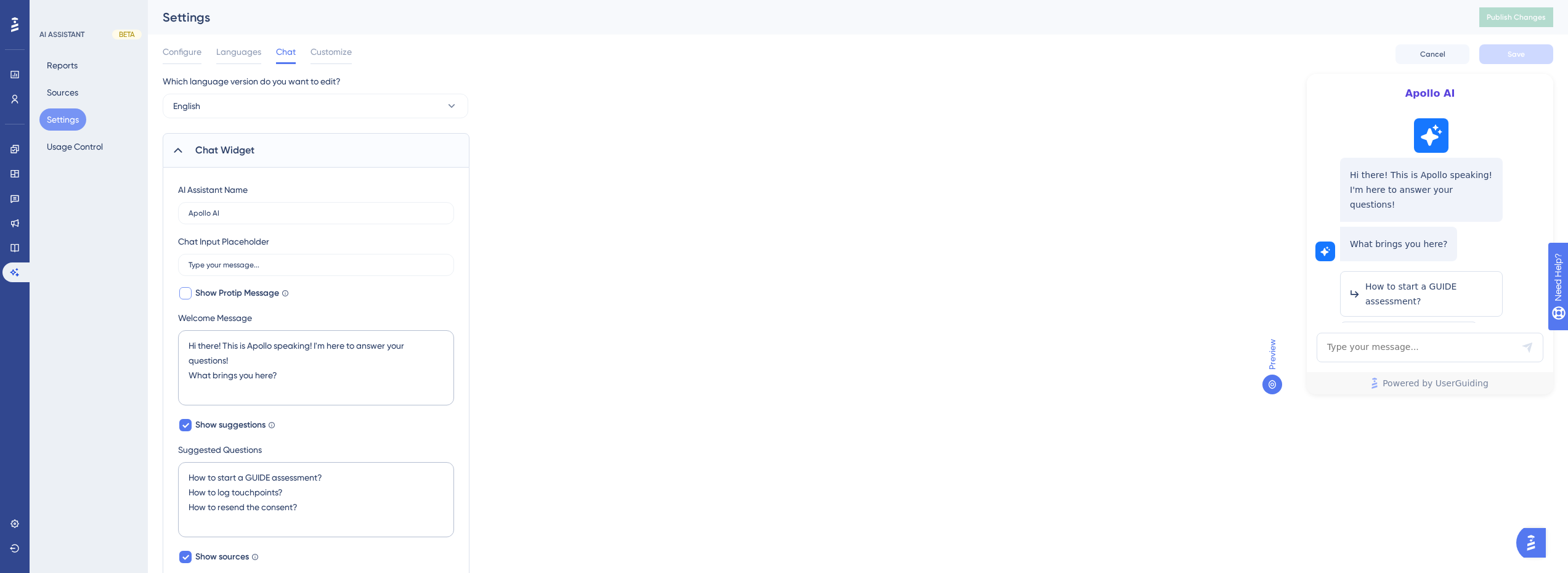
click at [264, 291] on span "Show Protip Message" at bounding box center [237, 293] width 84 height 14
checkbox input "true"
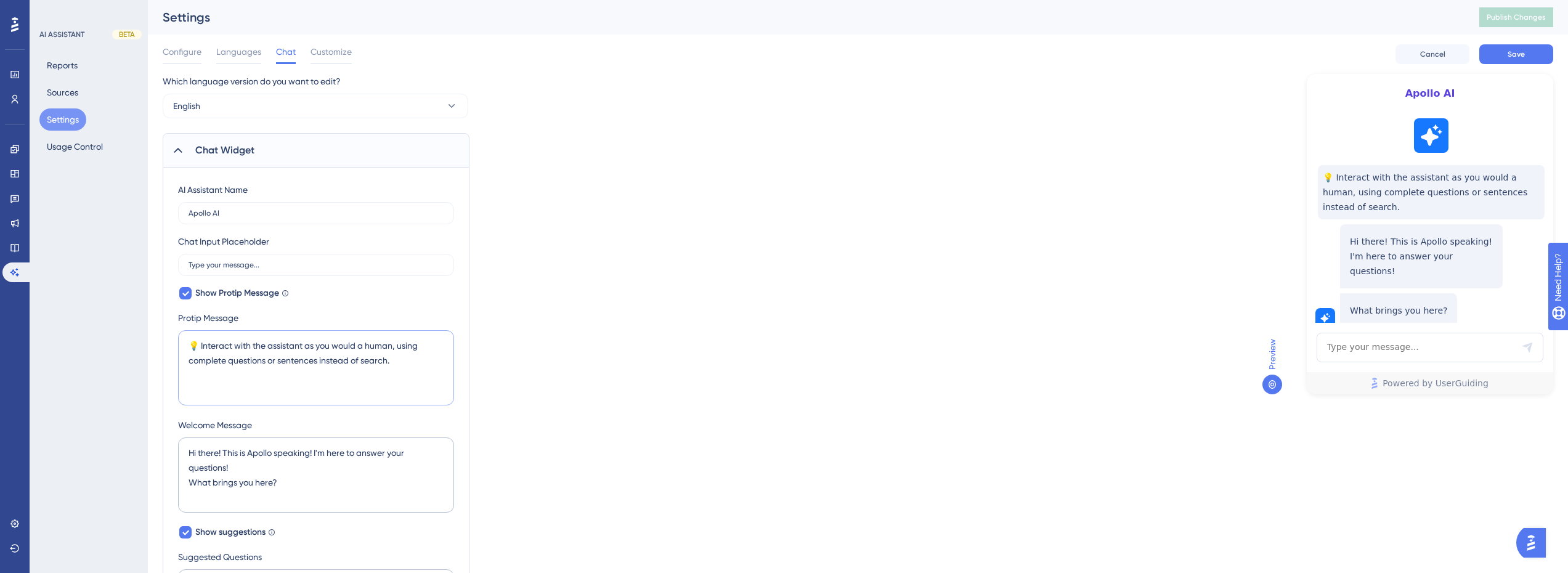
drag, startPoint x: 186, startPoint y: 337, endPoint x: 160, endPoint y: 333, distance: 26.3
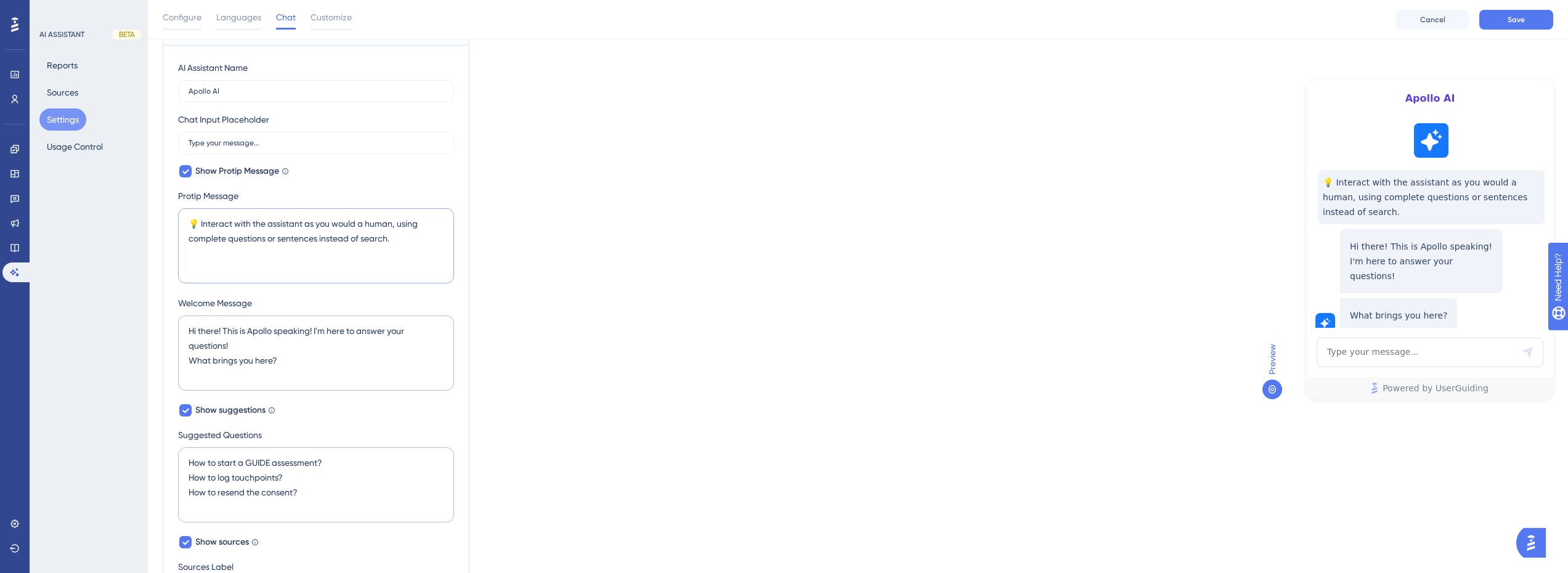
scroll to position [126, 0]
paste textarea "can make mistakes. Check important info"
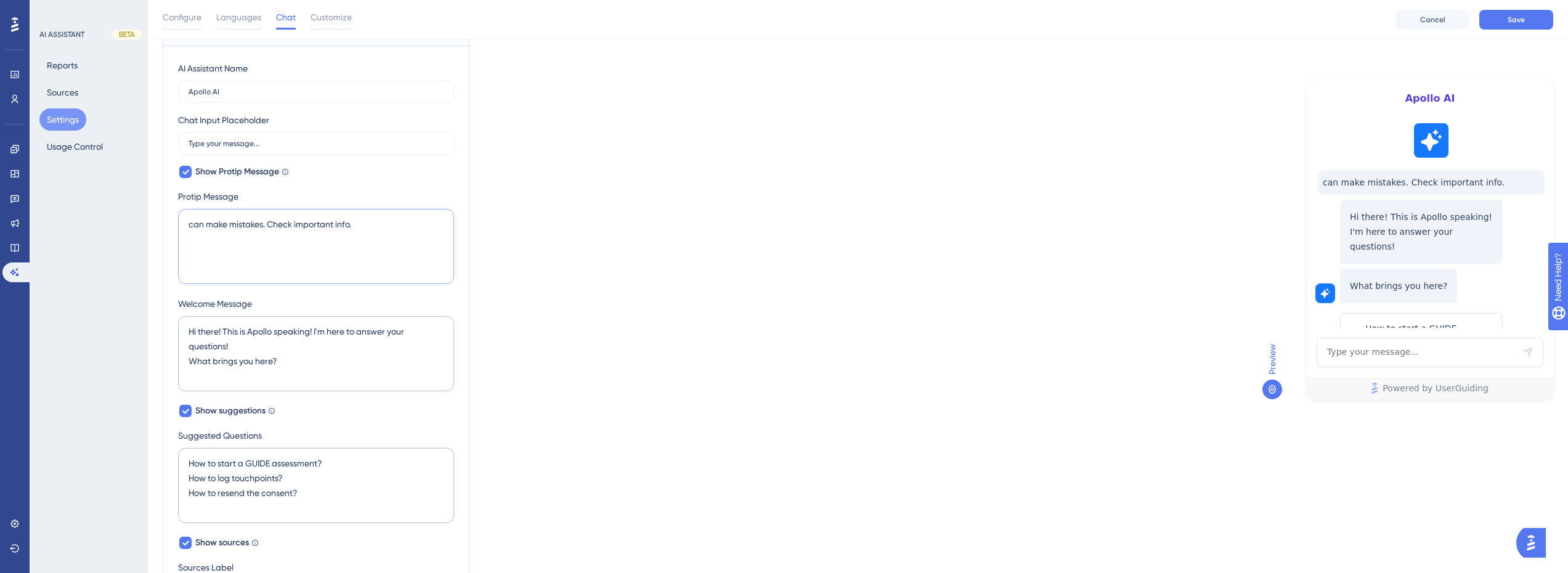
click at [190, 220] on textarea "can make mistakes. Check important info." at bounding box center [316, 246] width 276 height 75
click at [312, 228] on textarea "Apollo AI can make mistakes. Check important info." at bounding box center [316, 246] width 276 height 75
click at [192, 221] on textarea "Apollo AI can make mistakes. Check important info." at bounding box center [316, 246] width 276 height 75
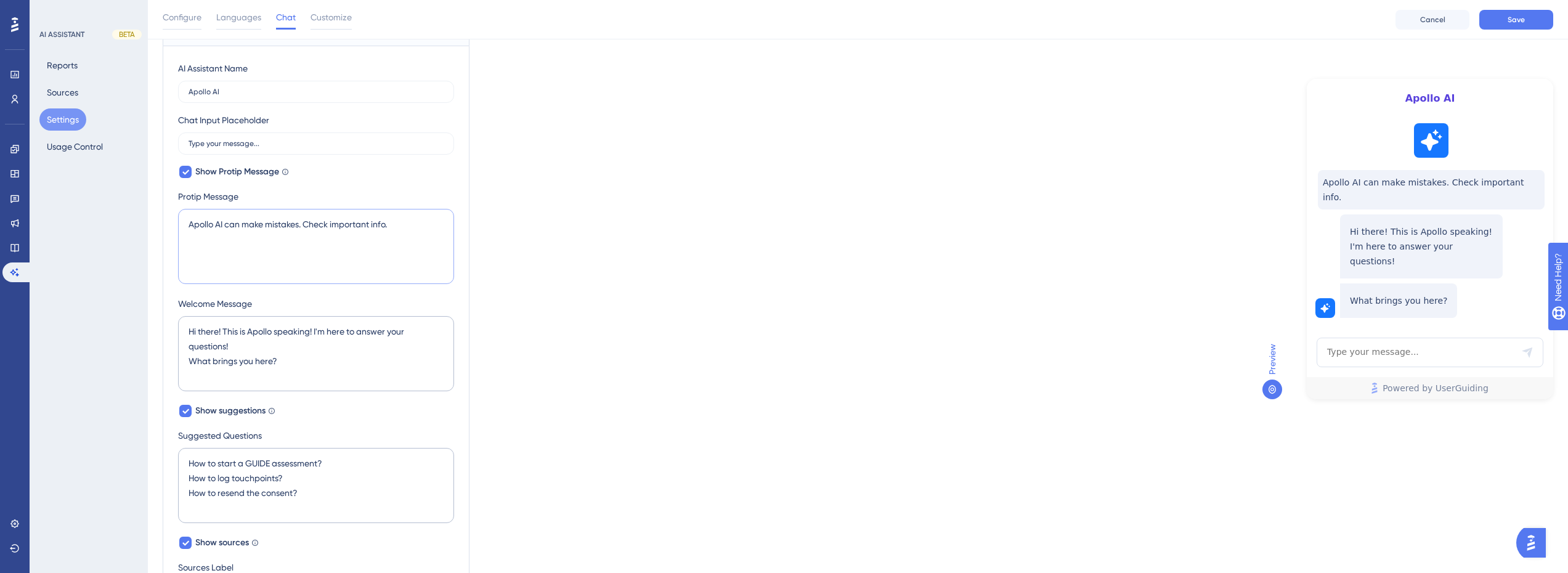
click at [190, 224] on textarea "Apollo AI can make mistakes. Check important info." at bounding box center [316, 246] width 276 height 75
click at [419, 237] on textarea "~Apollo AI can make mistakes. Check important info." at bounding box center [316, 246] width 276 height 75
click at [393, 228] on textarea "*Apollo AI can make mistakes. Check important info.-" at bounding box center [316, 246] width 276 height 75
click at [187, 227] on textarea "*Apollo AI can make mistakes. Check important info." at bounding box center [316, 246] width 276 height 75
click at [417, 224] on textarea "**Apollo AI can make mistakes. Check important info." at bounding box center [316, 246] width 276 height 75
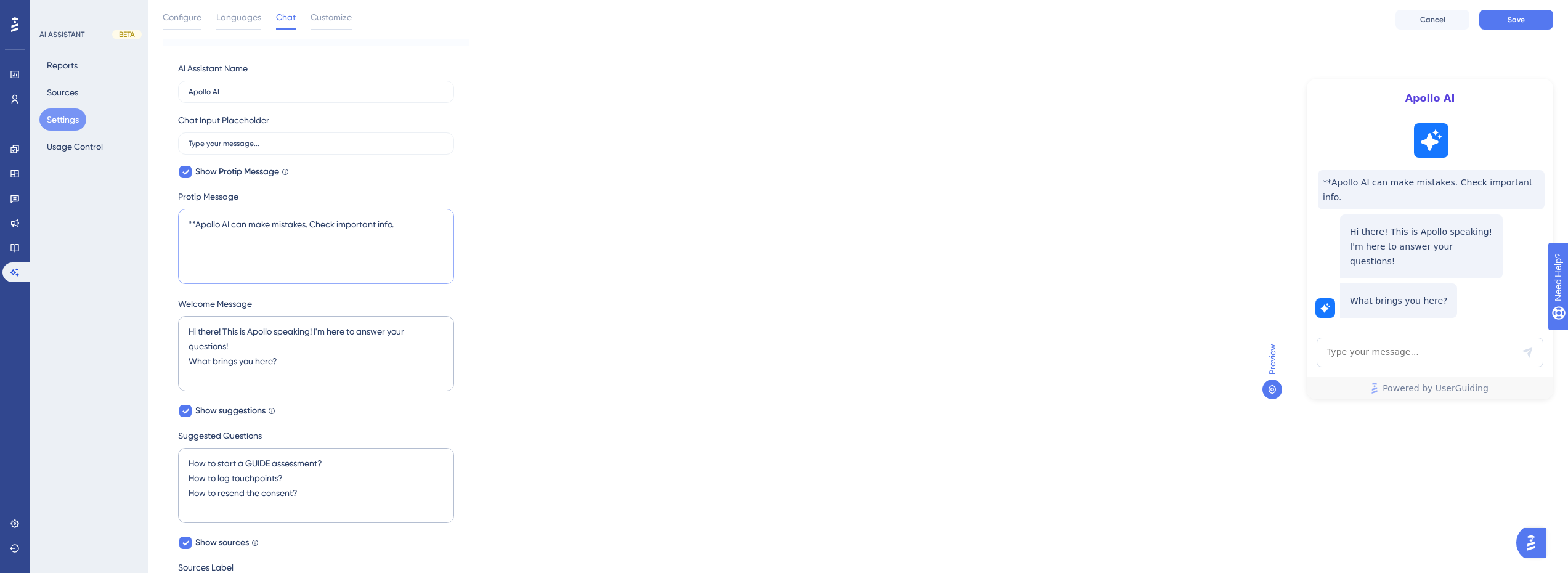
click at [195, 224] on textarea "**Apollo AI can make mistakes. Check important info." at bounding box center [316, 246] width 276 height 75
click at [425, 228] on textarea "Apollo AI can make mistakes. Check important info." at bounding box center [316, 246] width 276 height 75
click at [189, 225] on textarea "Apollo AI can make mistakes. Check important info./" at bounding box center [316, 246] width 276 height 75
click at [415, 220] on textarea "Apollo AI can make mistakes. Check important info./" at bounding box center [316, 246] width 276 height 75
click at [783, 249] on div "Which language version do you want to edit? English Chat Widget AI Assistant Na…" at bounding box center [857, 520] width 1390 height 1136
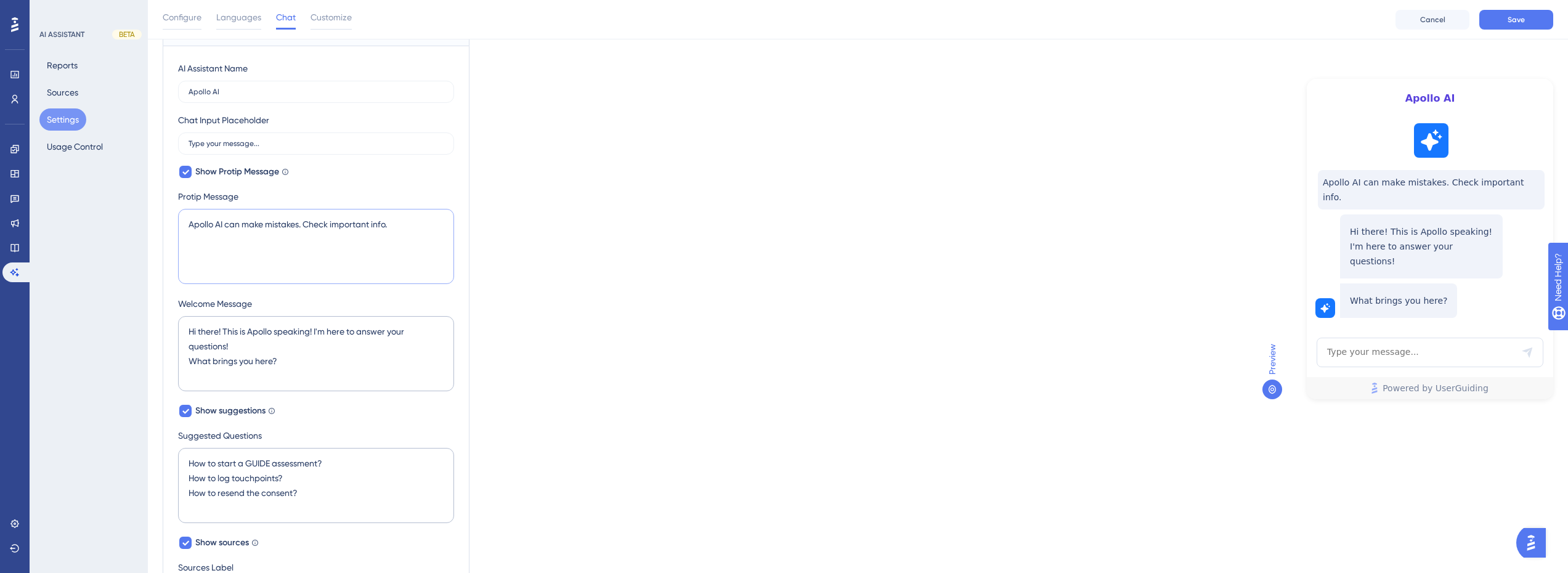
click at [402, 228] on textarea "Apollo AI can make mistakes. Check important info." at bounding box center [316, 246] width 276 height 75
click at [188, 238] on textarea "Apollo AI can make mistakes. Check important info with our support Team" at bounding box center [316, 246] width 276 height 75
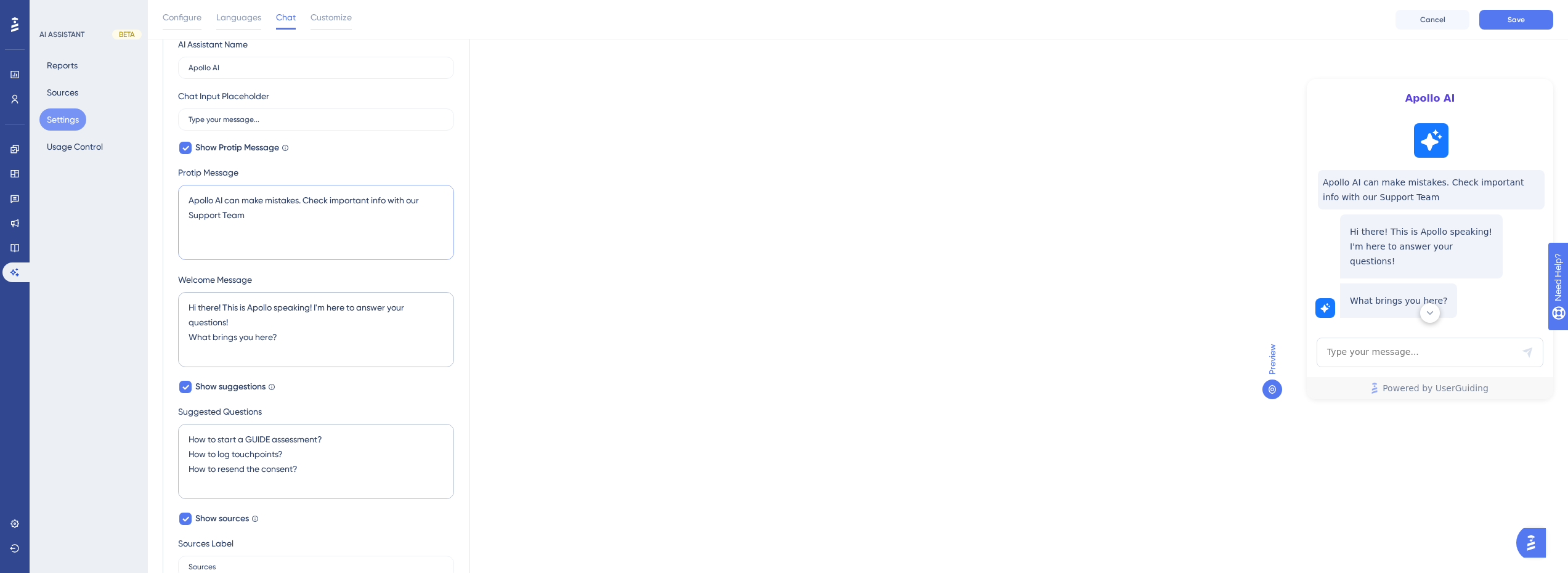
scroll to position [185, 0]
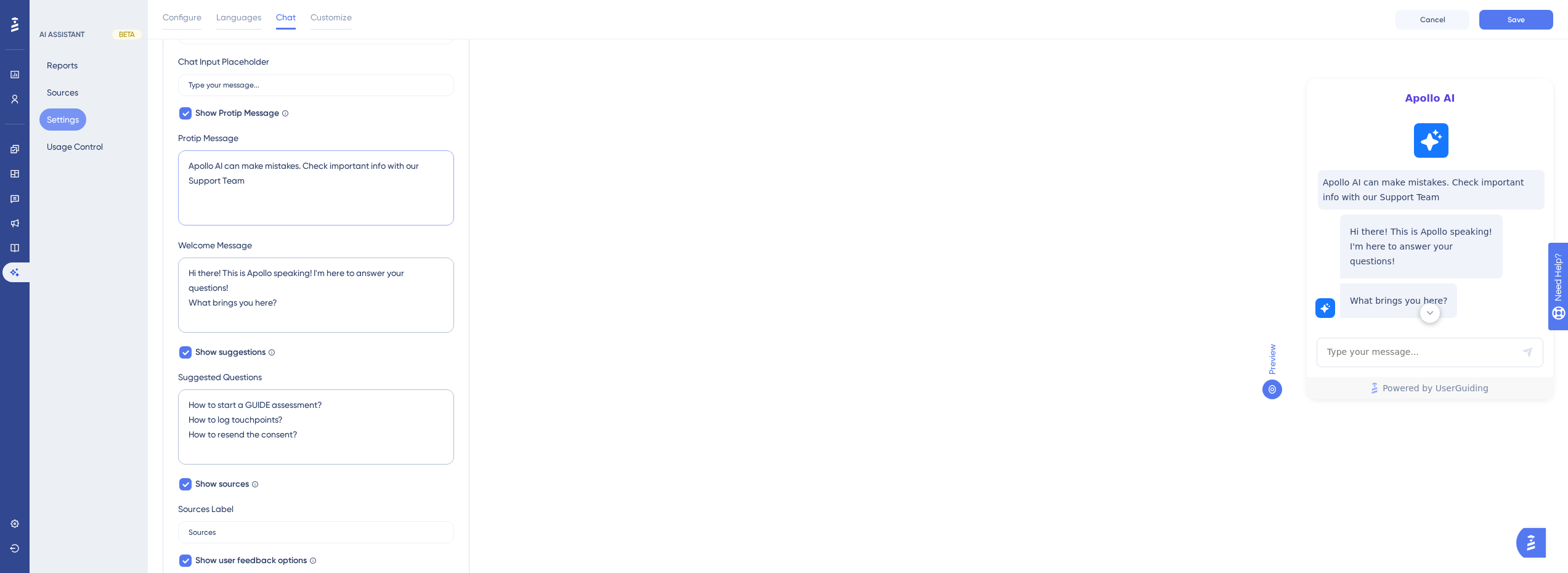
drag, startPoint x: 291, startPoint y: 198, endPoint x: 149, endPoint y: 179, distance: 143.3
click at [148, 181] on div "Performance Users Engagement Widgets Feedback Product Updates Knowledge Base AI…" at bounding box center [858, 432] width 1420 height 1234
click at [295, 185] on textarea "Apollo AI can make mistakes. Check important info with our Support Team" at bounding box center [316, 188] width 276 height 75
click at [294, 185] on textarea "Apollo AI can make mistakes. Check important info with our Support Team" at bounding box center [316, 188] width 276 height 75
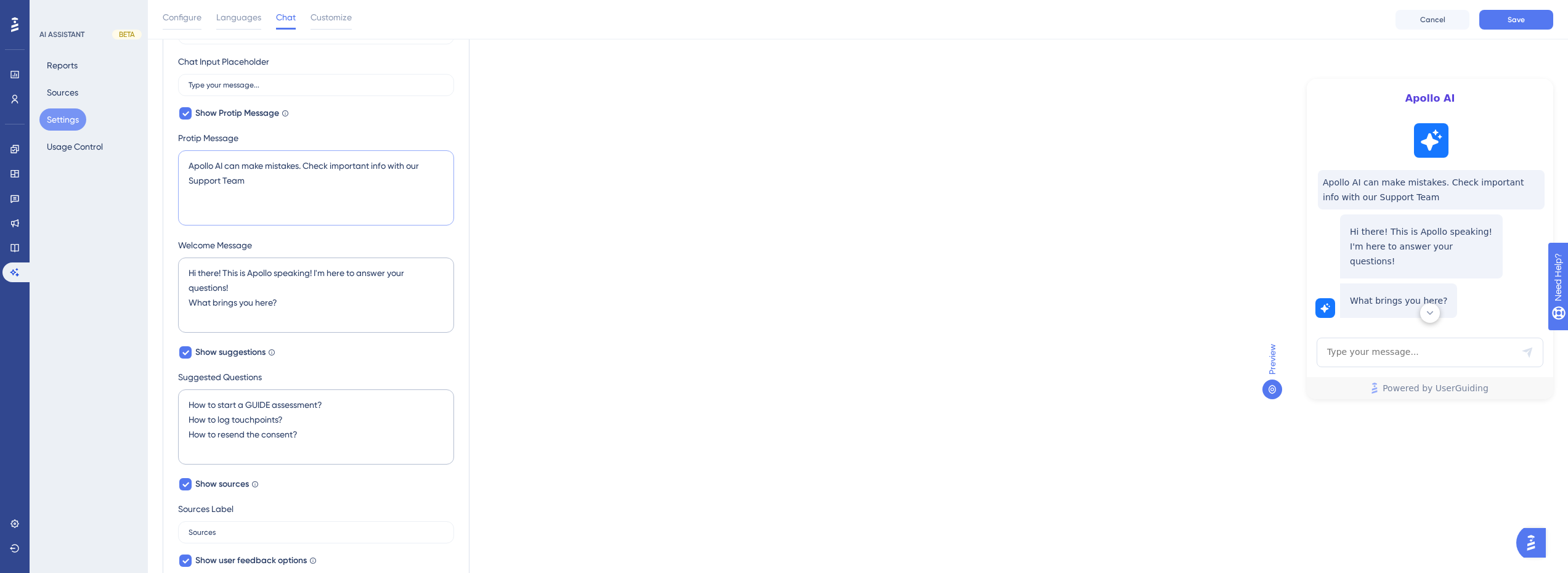
click at [863, 190] on div "Which language version do you want to edit? English Chat Widget AI Assistant Na…" at bounding box center [857, 462] width 1390 height 1136
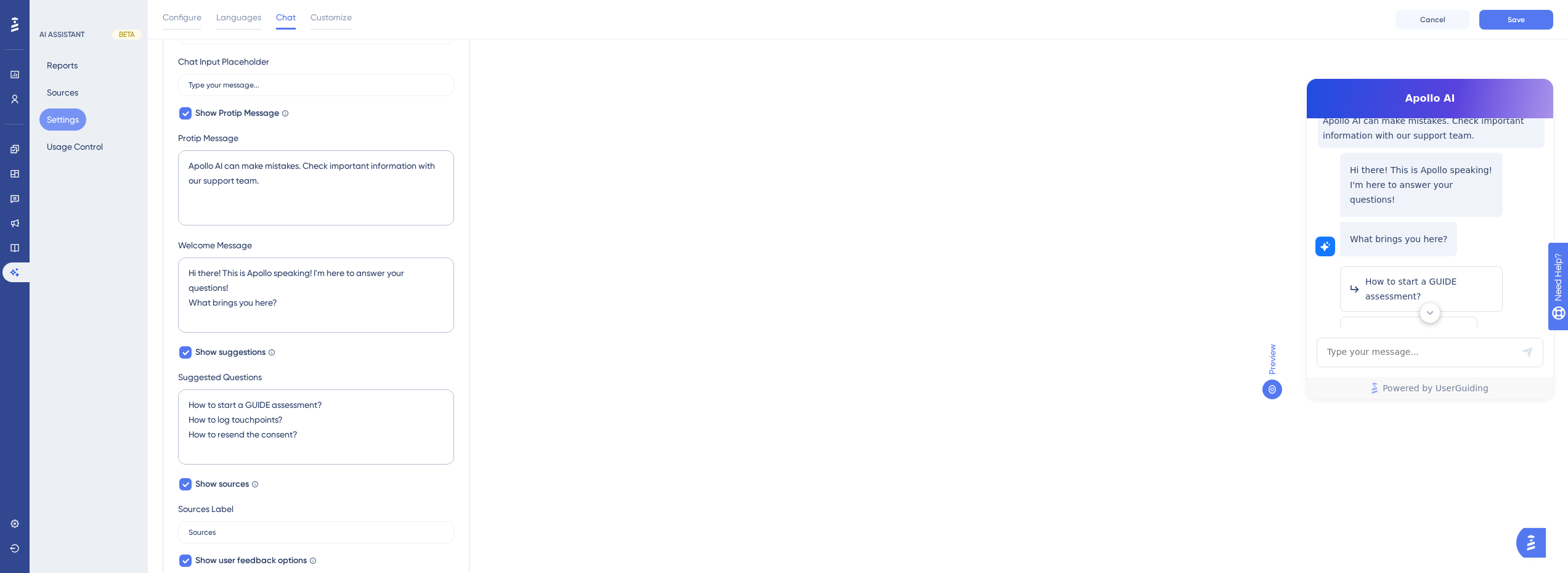
scroll to position [0, 0]
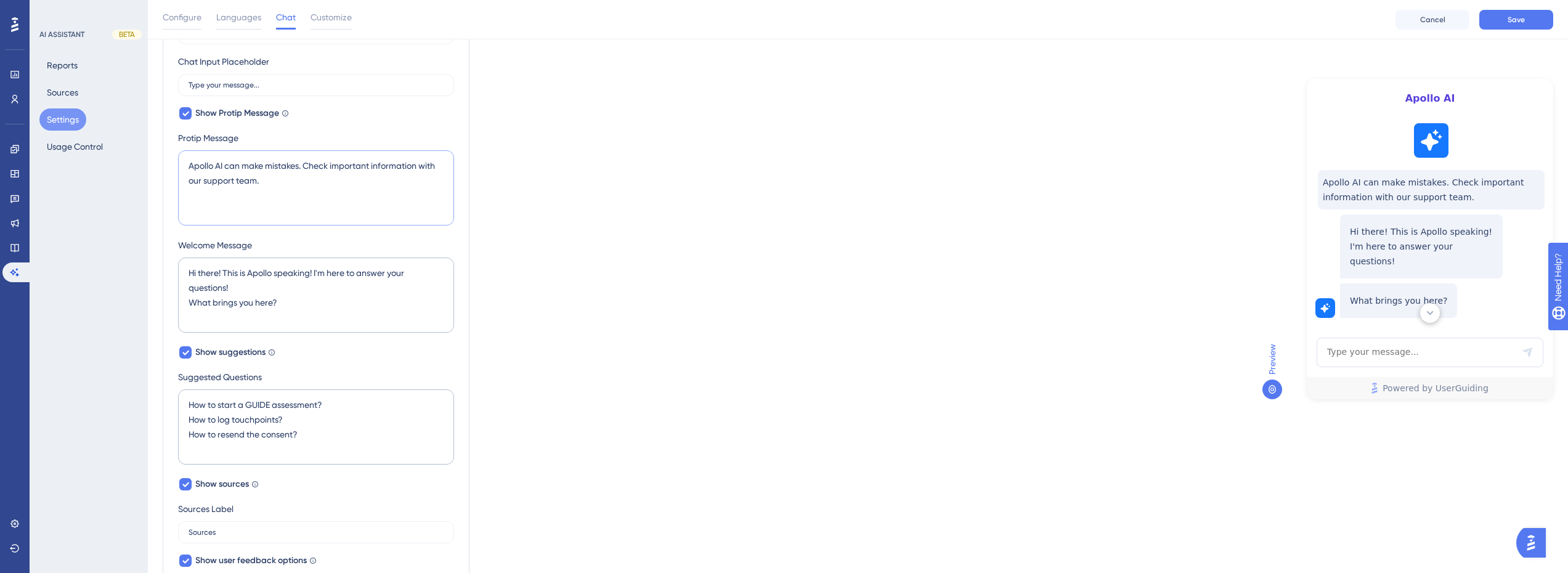
click at [189, 167] on textarea "Apollo AI can make mistakes. Check important information with our support team." at bounding box center [316, 188] width 276 height 75
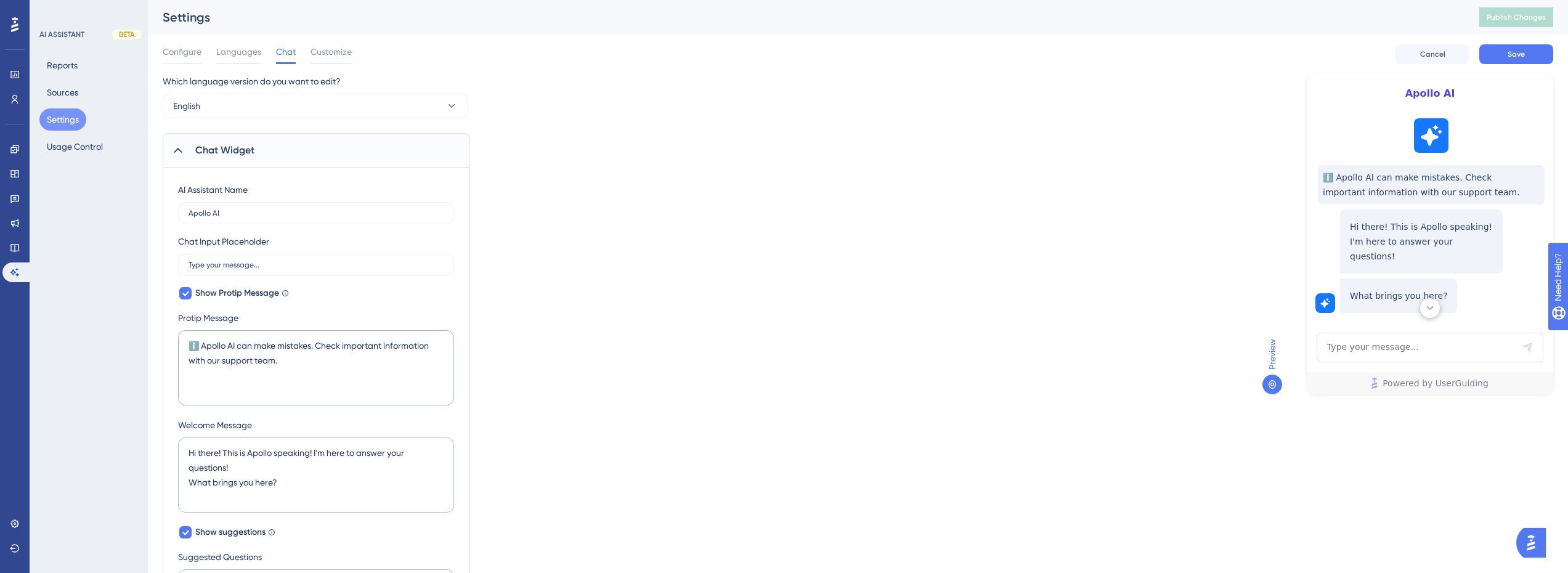
click at [287, 364] on textarea "ℹ️ Apollo AI can make mistakes. Check important information with our support te…" at bounding box center [316, 368] width 276 height 75
click at [204, 346] on textarea "ℹ️ Apollo AI can make mistakes. Check important information with our support te…" at bounding box center [316, 368] width 276 height 75
click at [294, 356] on textarea "ℹ️ Apollo AI can make mistakes. Check important information with our support te…" at bounding box center [316, 368] width 276 height 75
type textarea "ℹ️ Apollo AI can make mistakes. Check important information with our support te…"
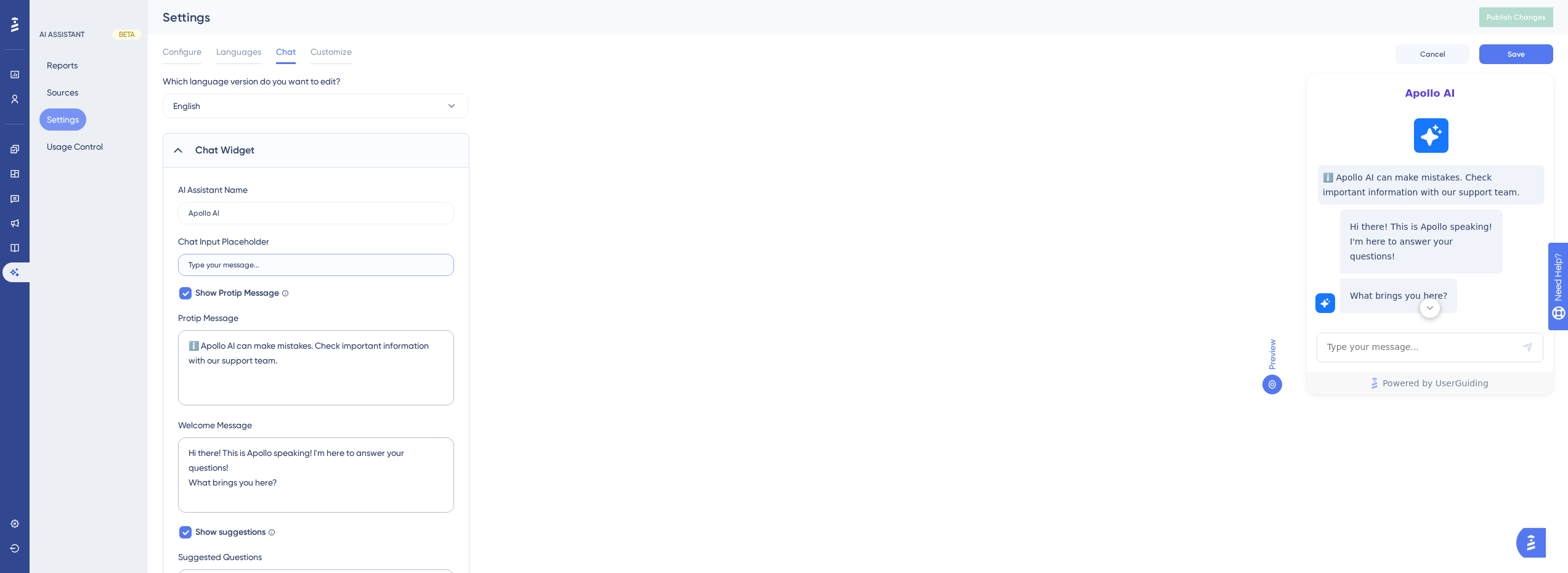
click at [322, 262] on input "Type your message..." at bounding box center [316, 265] width 255 height 9
click at [1509, 59] on span "Save" at bounding box center [1516, 54] width 17 height 10
click at [1536, 10] on button "Publish Changes" at bounding box center [1516, 17] width 74 height 20
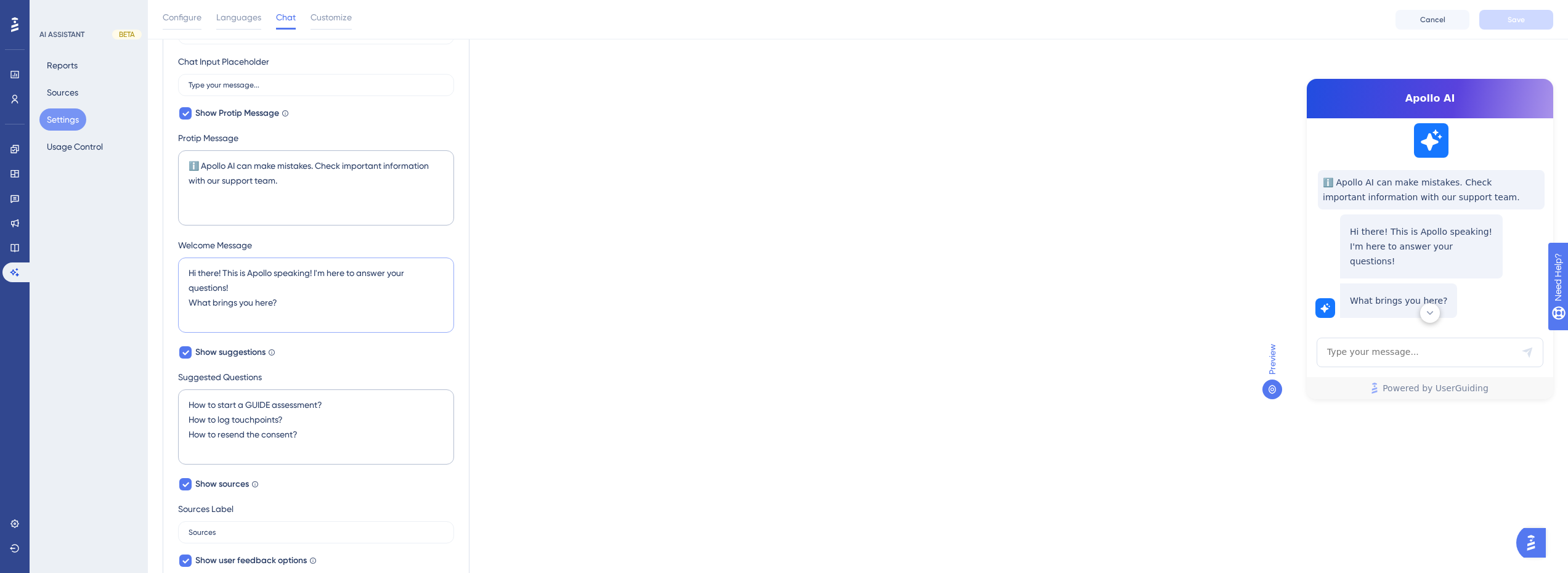
scroll to position [33, 0]
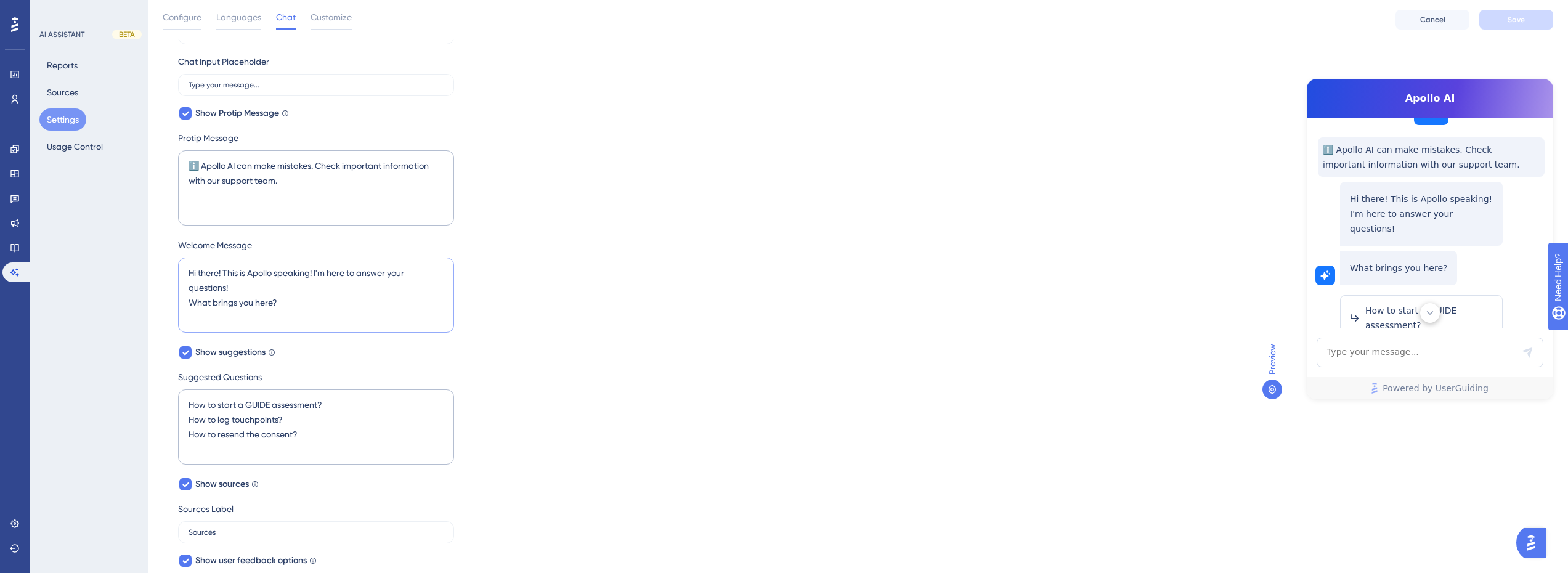
drag, startPoint x: 314, startPoint y: 308, endPoint x: 98, endPoint y: 312, distance: 216.0
click at [148, 312] on div "Performance Users Engagement Widgets Feedback Product Updates Knowledge Base AI…" at bounding box center [858, 432] width 1420 height 1234
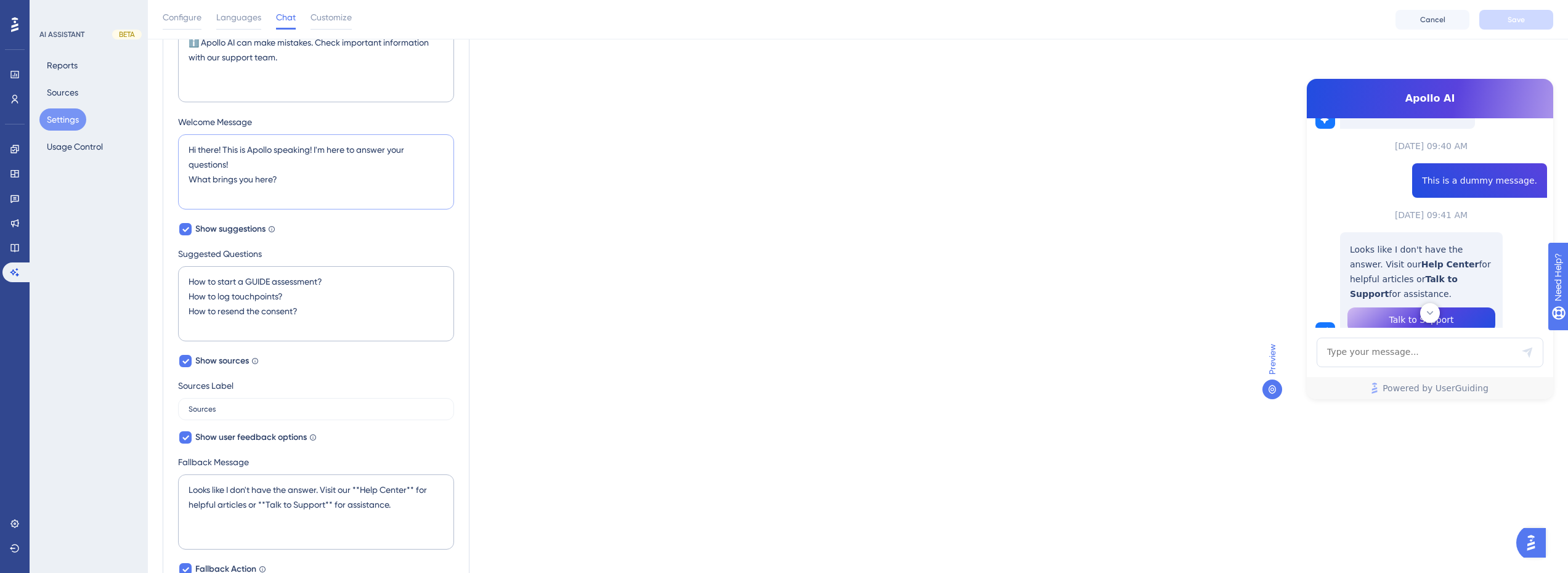
scroll to position [454, 0]
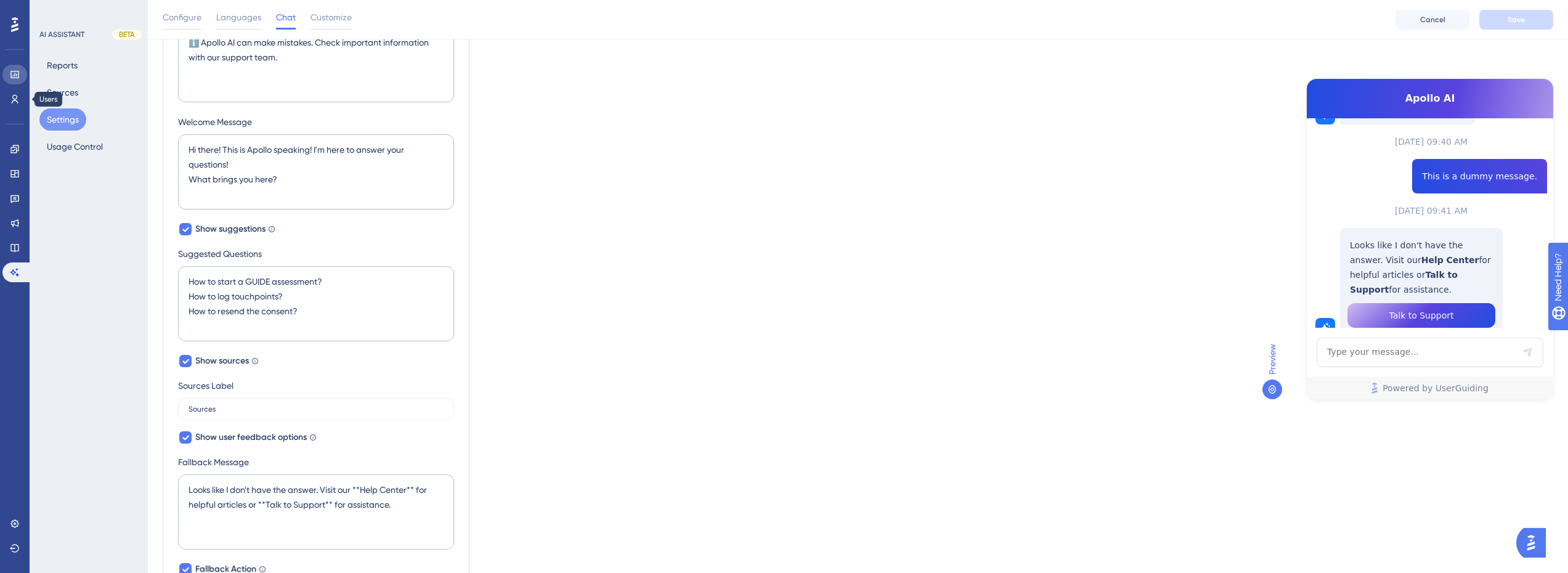
click at [20, 82] on link at bounding box center [14, 74] width 25 height 20
